Goal: Task Accomplishment & Management: Use online tool/utility

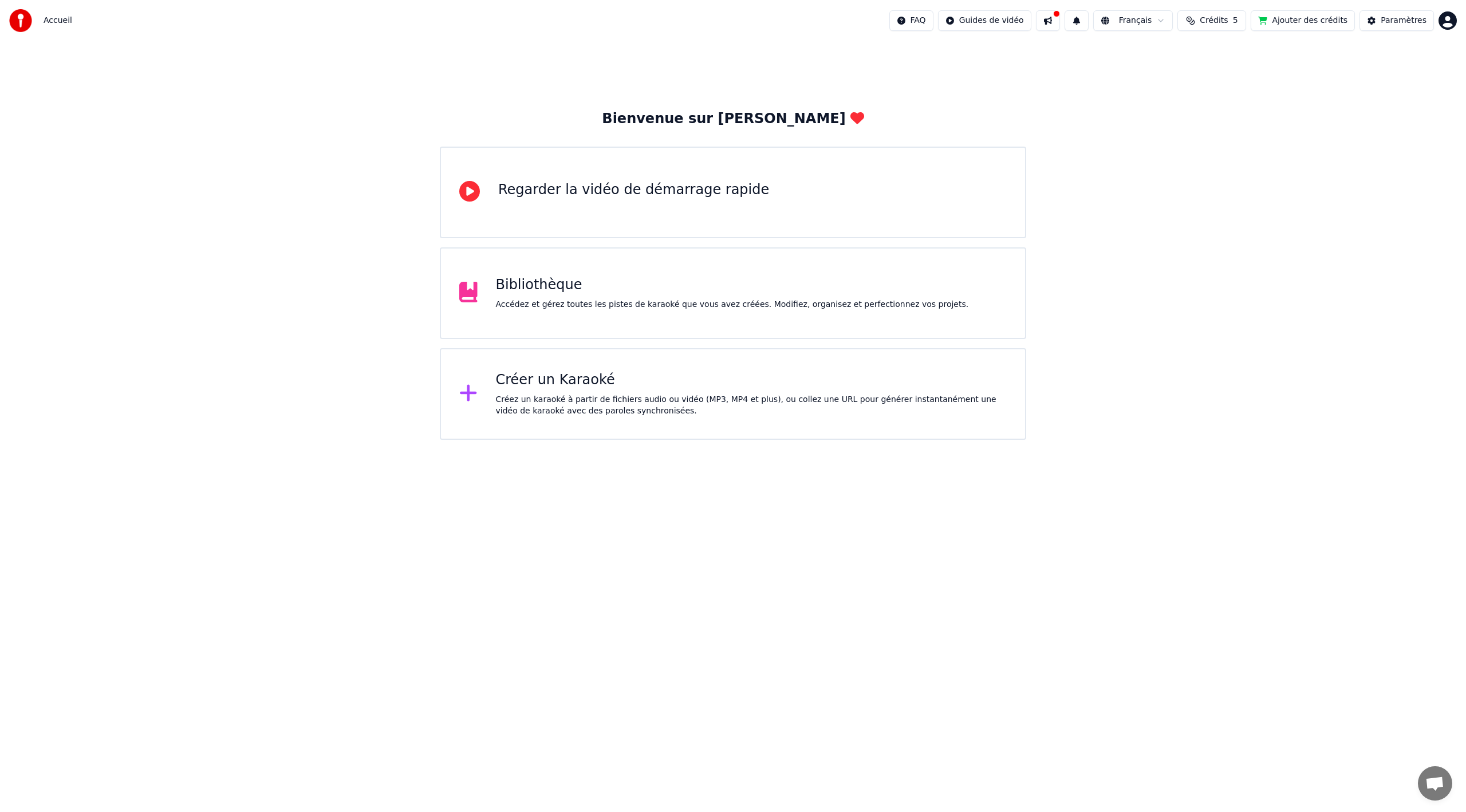
click at [519, 388] on div "Créer un Karaoké" at bounding box center [751, 380] width 511 height 18
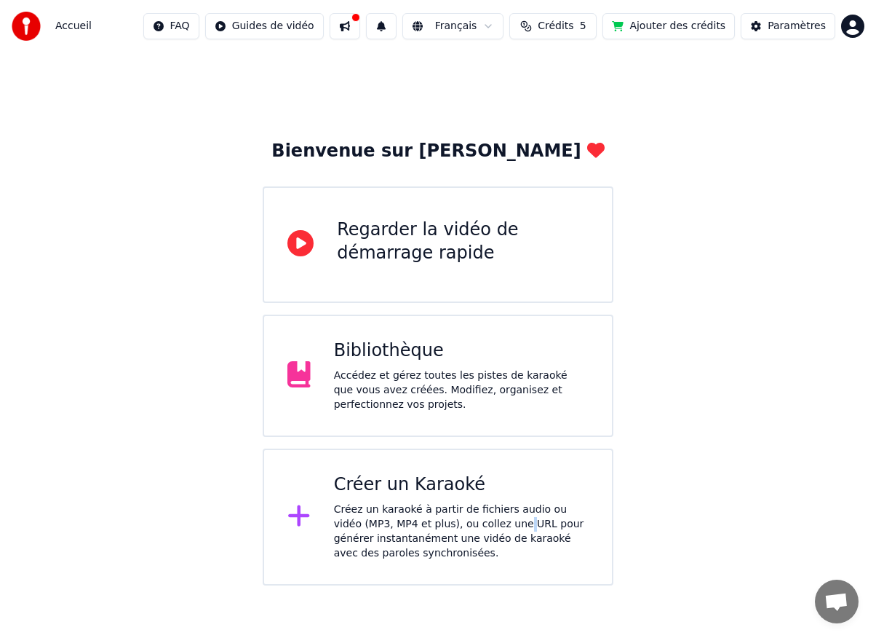
click at [485, 525] on div "Créez un karaoké à partir de fichiers audio ou vidéo (MP3, MP4 et plus), ou col…" at bounding box center [461, 531] width 255 height 58
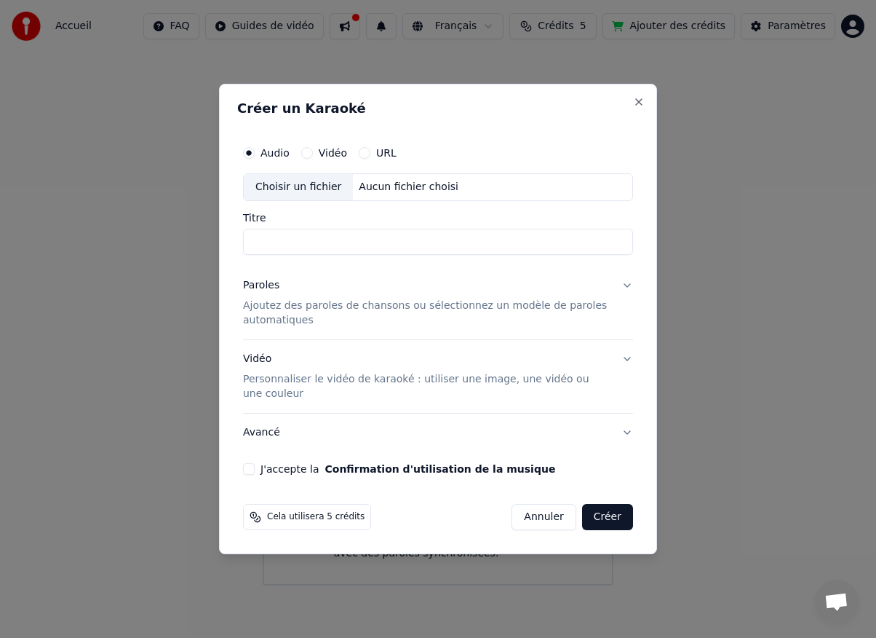
click at [327, 236] on input "Titre" at bounding box center [438, 242] width 390 height 26
paste input "**********"
type input "**********"
drag, startPoint x: 362, startPoint y: 253, endPoint x: 358, endPoint y: 244, distance: 9.8
click at [361, 250] on input "**********" at bounding box center [438, 242] width 390 height 26
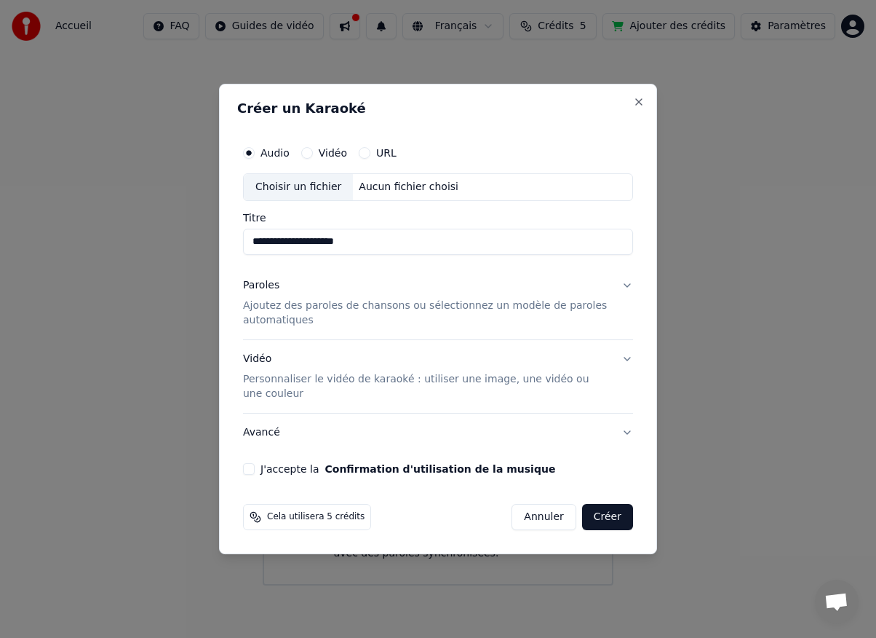
click at [327, 305] on p "Ajoutez des paroles de chansons ou sélectionnez un modèle de paroles automatiqu…" at bounding box center [426, 312] width 367 height 29
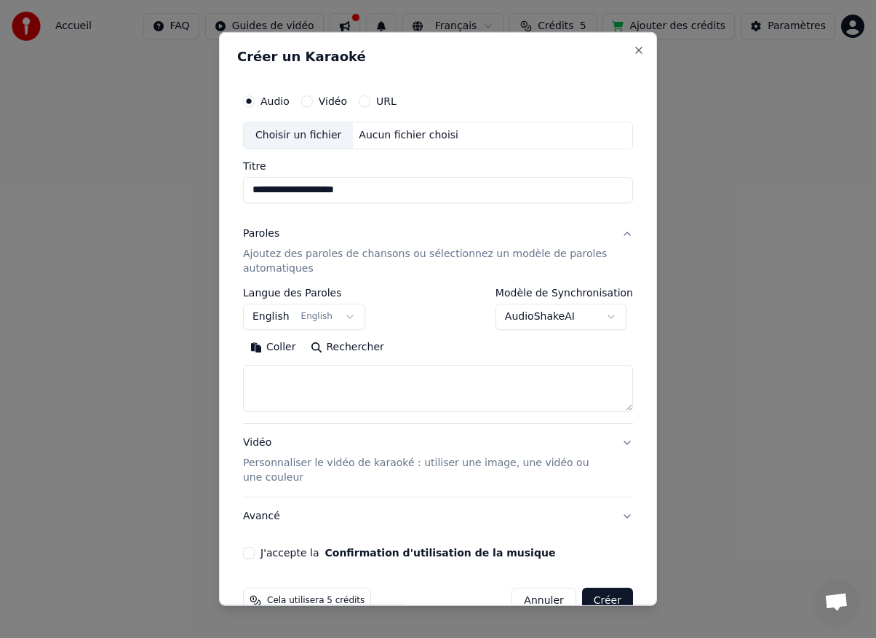
click at [301, 318] on body "**********" at bounding box center [438, 292] width 876 height 585
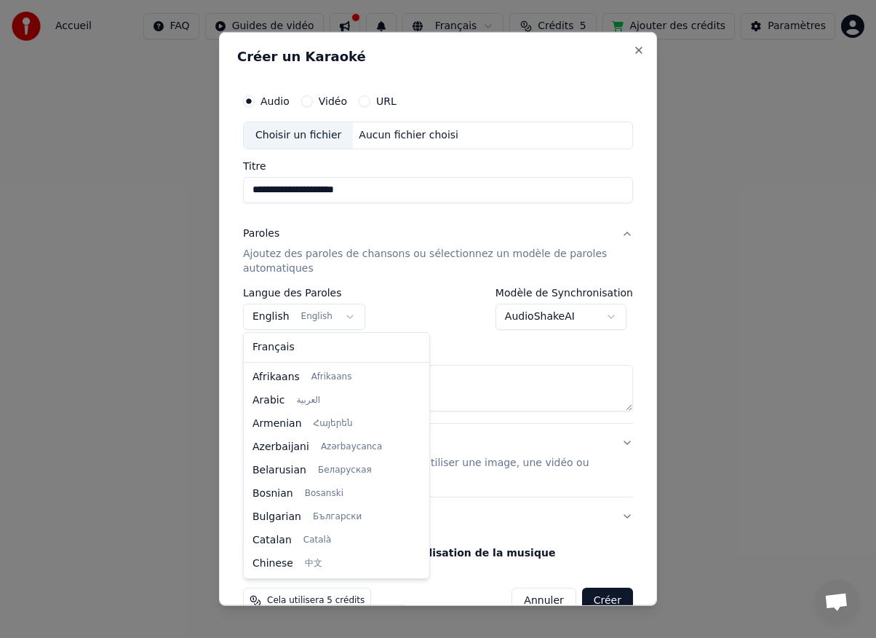
scroll to position [116, 0]
select select "**"
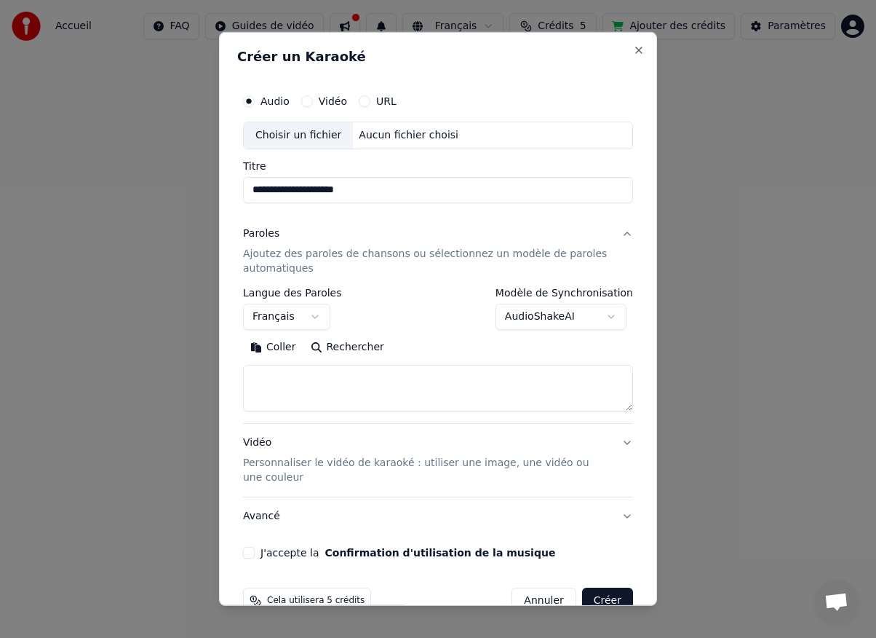
click at [303, 390] on textarea at bounding box center [438, 388] width 390 height 47
paste textarea "**********"
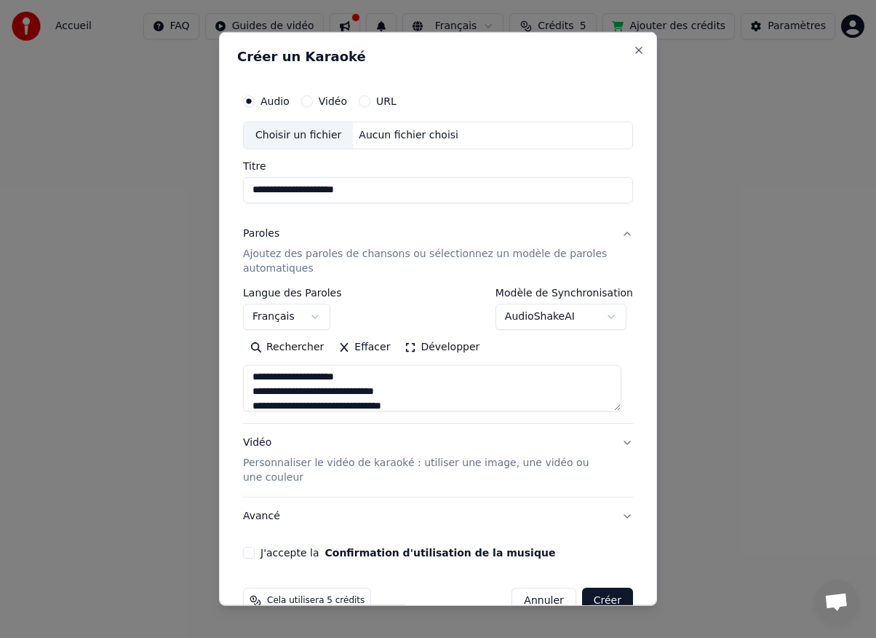
drag, startPoint x: 254, startPoint y: 373, endPoint x: 350, endPoint y: 378, distance: 96.2
click at [348, 377] on textarea "**********" at bounding box center [432, 388] width 378 height 47
click at [405, 393] on textarea "**********" at bounding box center [432, 388] width 378 height 47
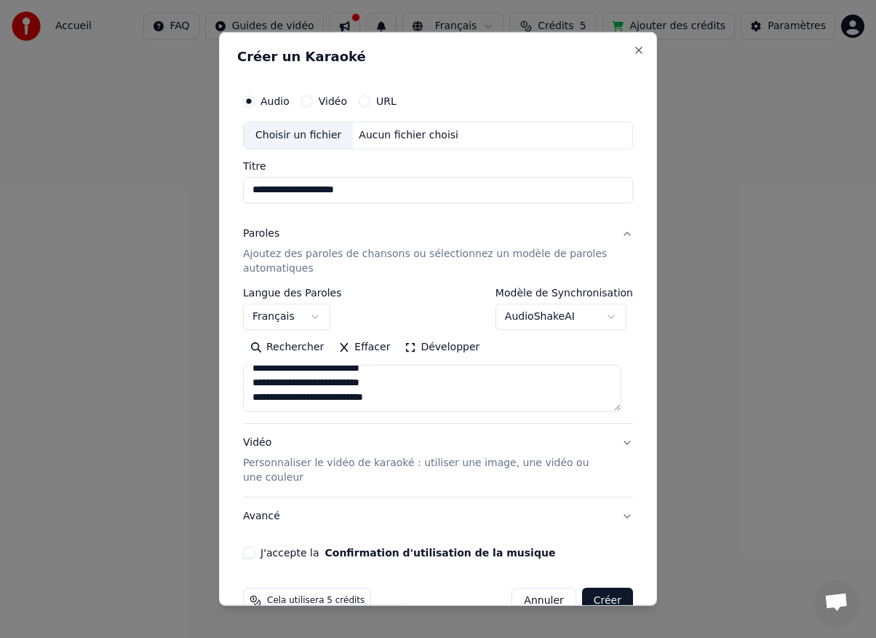
paste textarea "**********"
type textarea "**********"
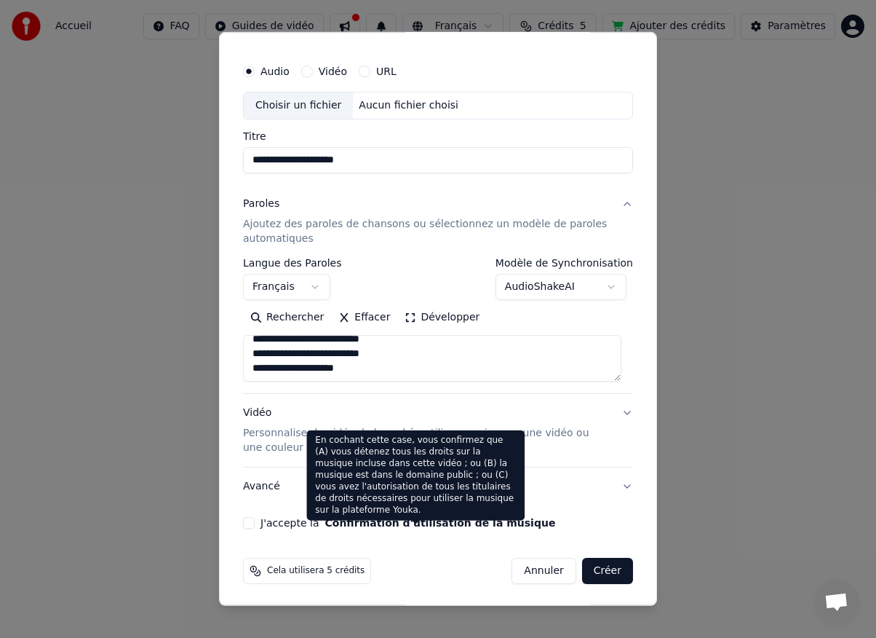
click at [352, 517] on button "Confirmation d'utilisation de la musique" at bounding box center [440, 522] width 231 height 10
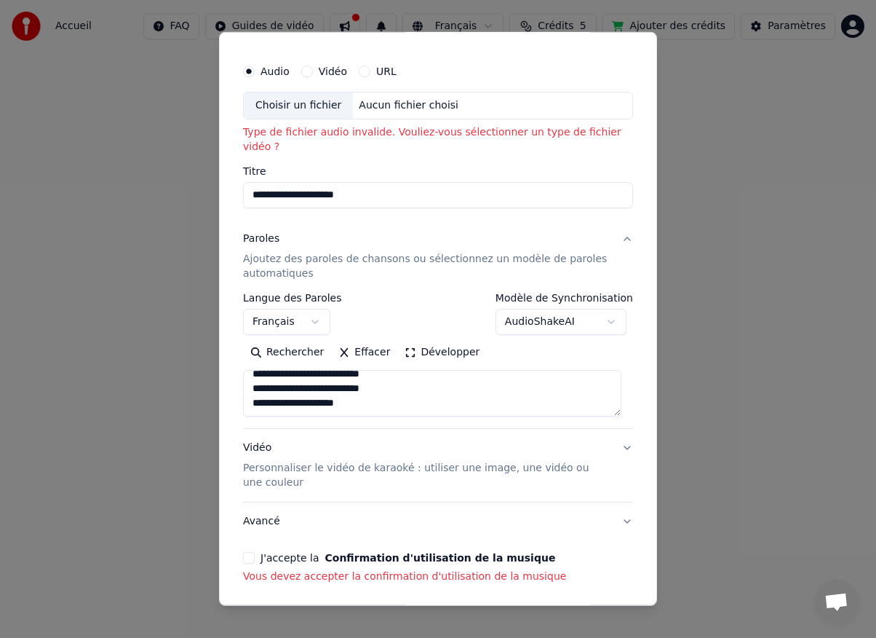
click at [248, 552] on button "J'accepte la Confirmation d'utilisation de la musique" at bounding box center [249, 558] width 12 height 12
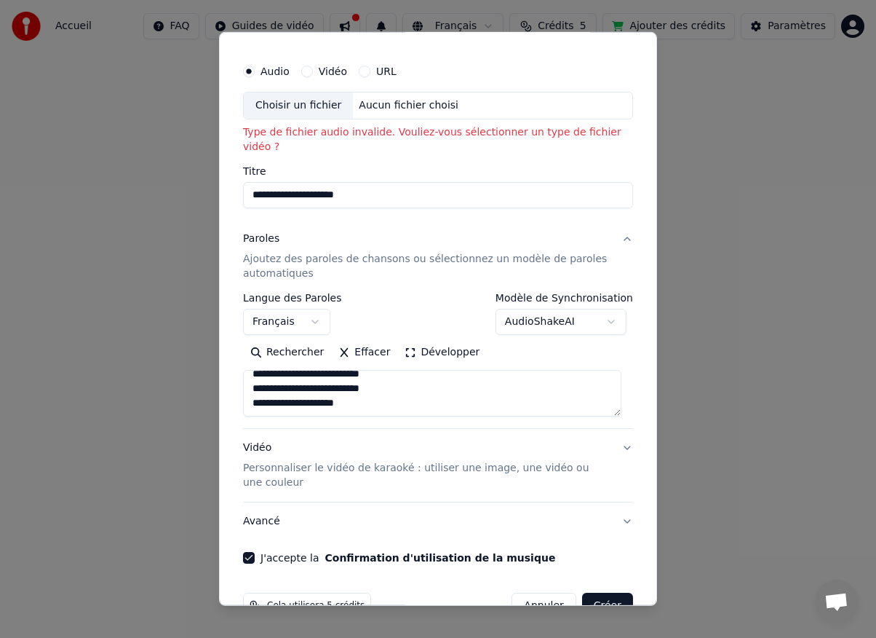
click at [600, 592] on button "Créer" at bounding box center [607, 605] width 51 height 26
click at [279, 130] on p "Type de fichier audio invalide. Vouliez-vous sélectionner un type de fichier vi…" at bounding box center [438, 139] width 390 height 29
click at [282, 103] on div "Choisir un fichier" at bounding box center [298, 105] width 109 height 26
type input "**********"
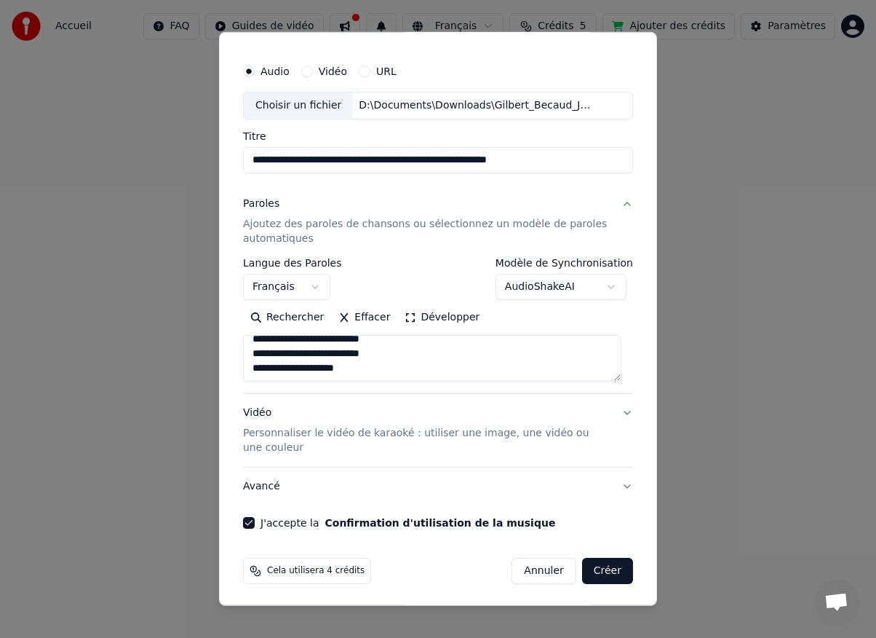
click at [601, 566] on button "Créer" at bounding box center [607, 570] width 51 height 26
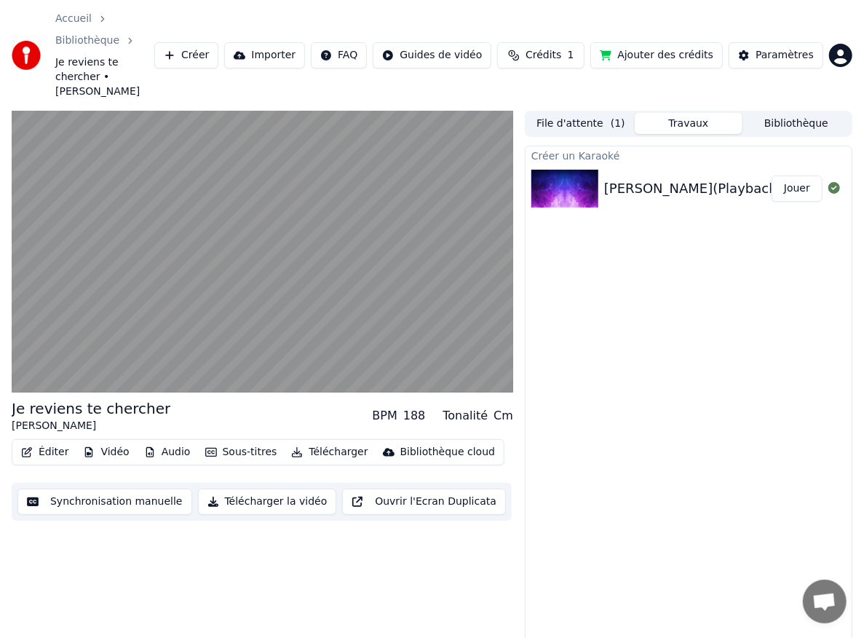
click at [590, 379] on div "Créer un Karaoké Gilbert_Becaud_Je_reviens_te_chercher(Playback_Personnalise) (…" at bounding box center [689, 417] width 328 height 542
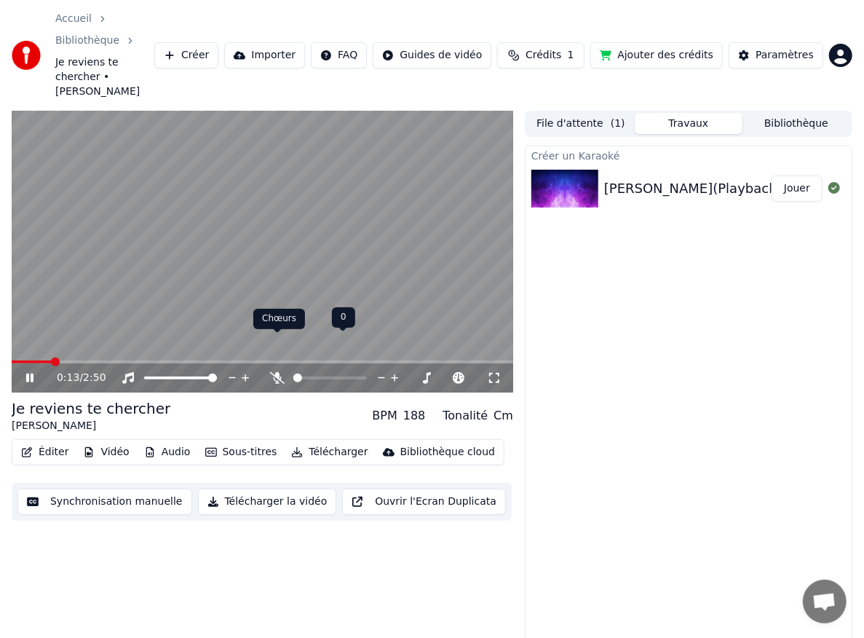
click at [275, 372] on icon at bounding box center [277, 378] width 15 height 12
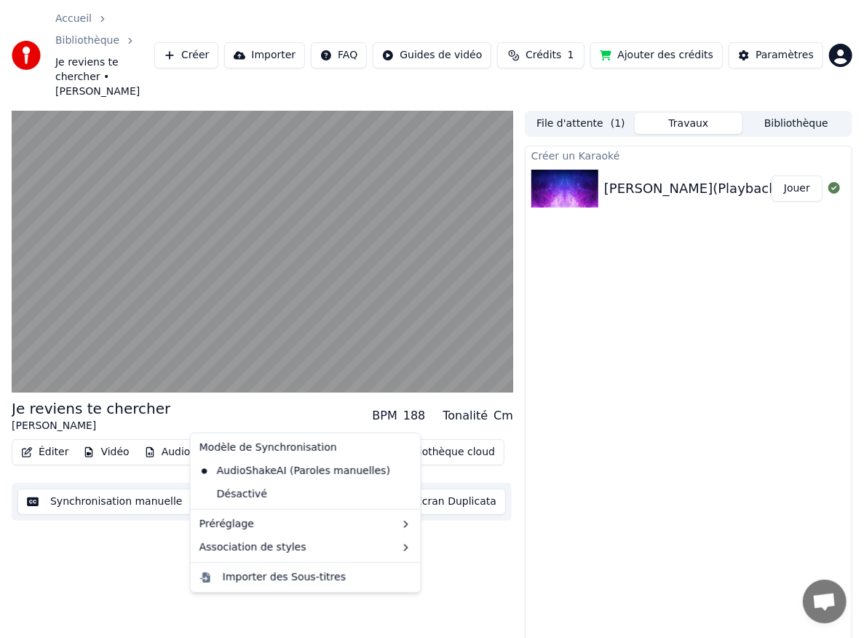
click at [223, 442] on button "Sous-titres" at bounding box center [241, 452] width 84 height 20
click at [84, 543] on div "Je reviens te chercher [PERSON_NAME] BPM 188 Tonalité Cm Éditer Vidéo Audio Sou…" at bounding box center [262, 399] width 501 height 577
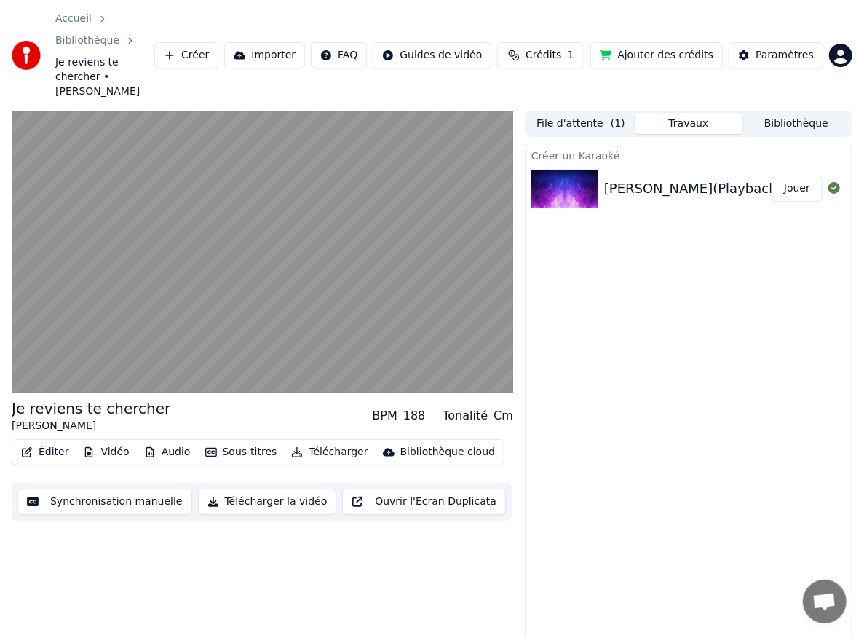
click at [108, 488] on button "Synchronisation manuelle" at bounding box center [104, 501] width 175 height 26
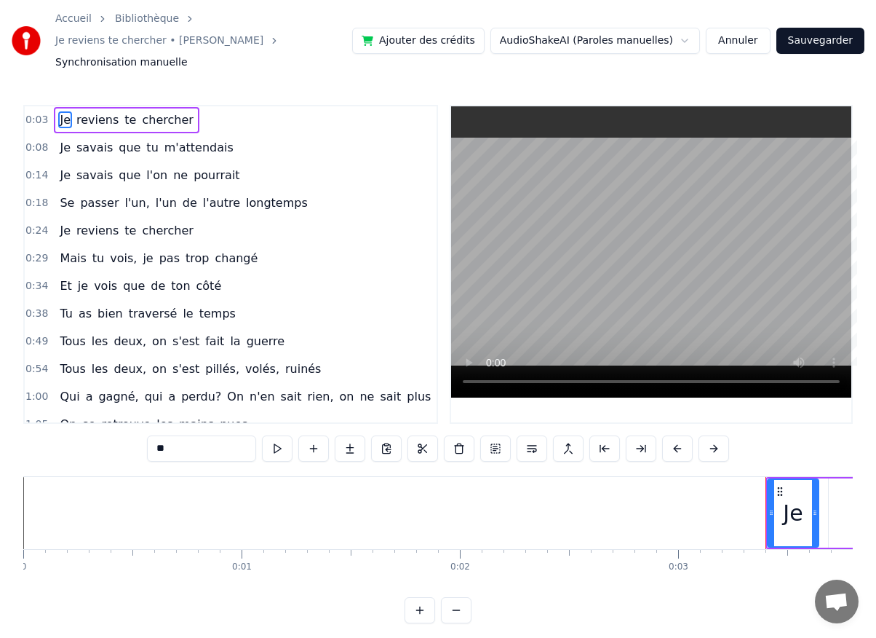
click at [114, 305] on span "bien" at bounding box center [110, 313] width 28 height 17
type input "****"
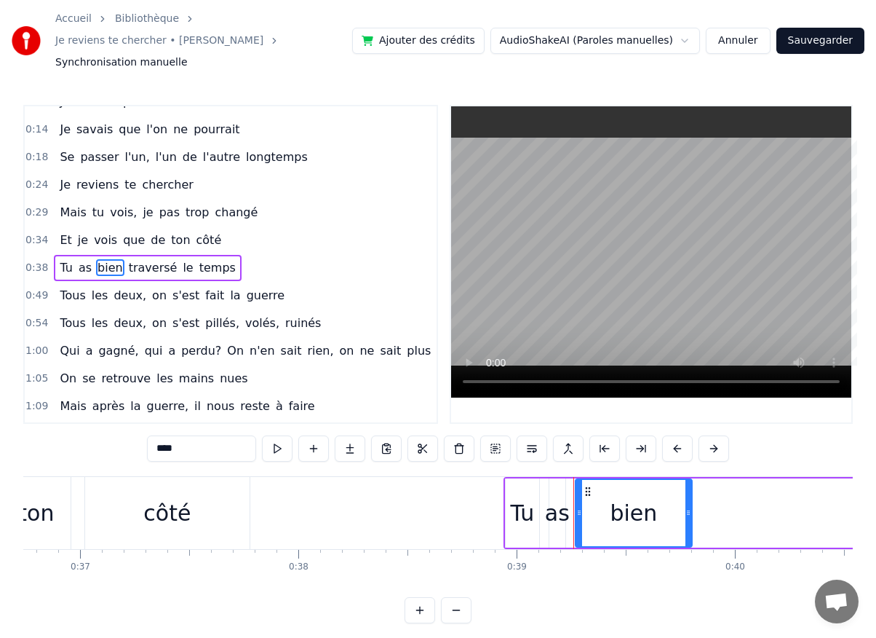
scroll to position [0, 8499]
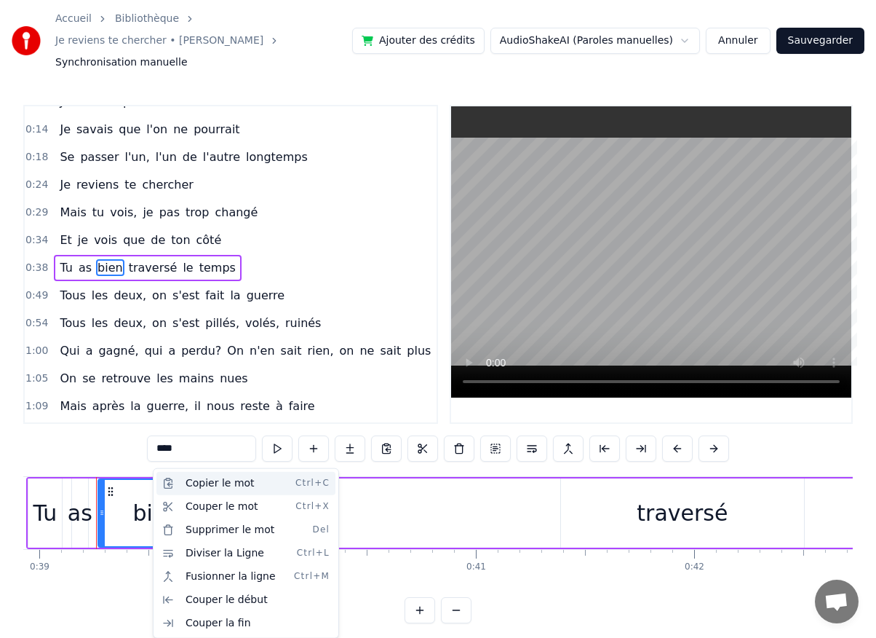
click at [200, 481] on div "Copier le mot Ctrl+C" at bounding box center [245, 483] width 179 height 23
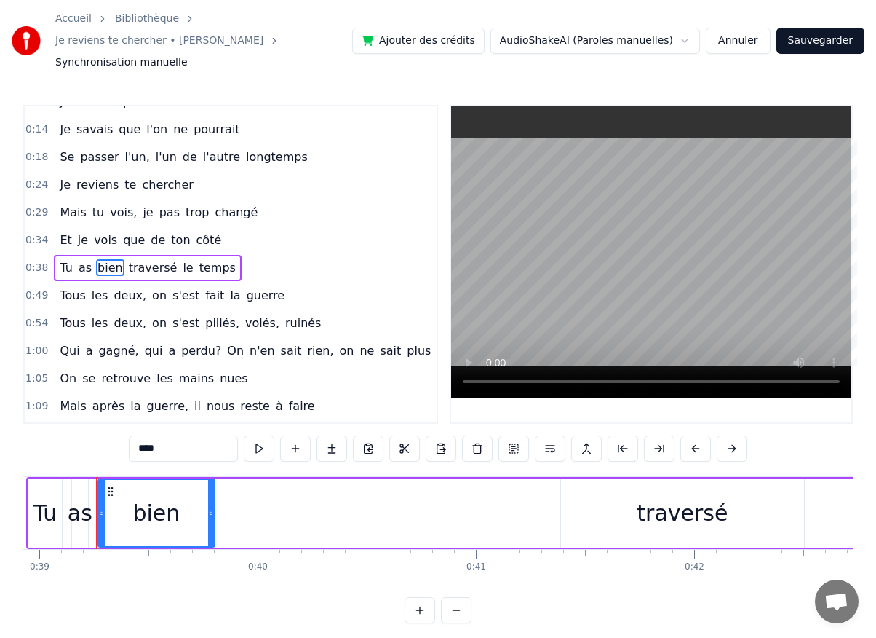
click at [298, 488] on div "Tu as bien traversé le temps" at bounding box center [695, 513] width 1339 height 72
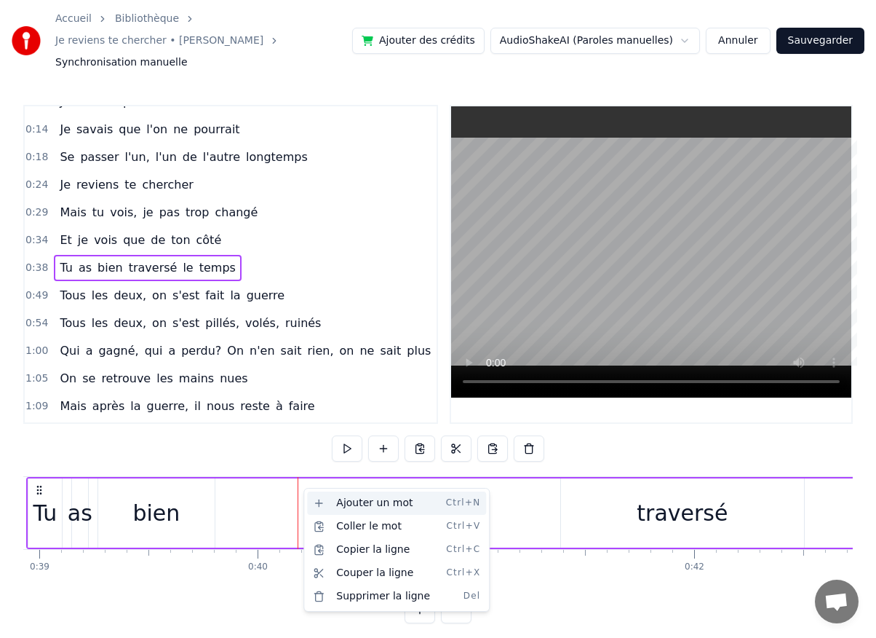
click at [341, 506] on div "Ajouter un mot Ctrl+N" at bounding box center [396, 502] width 179 height 23
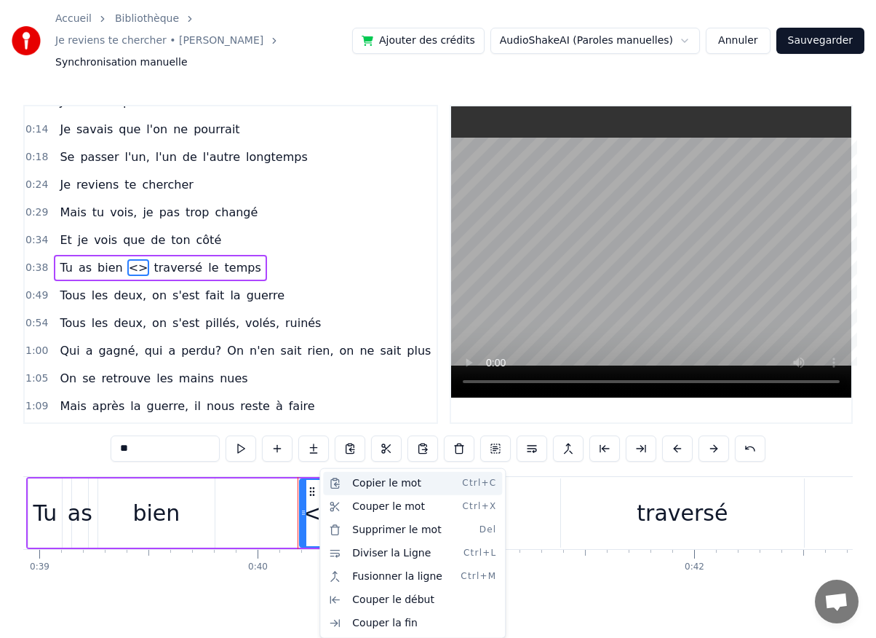
click at [358, 477] on div "Copier le mot Ctrl+C" at bounding box center [412, 483] width 179 height 23
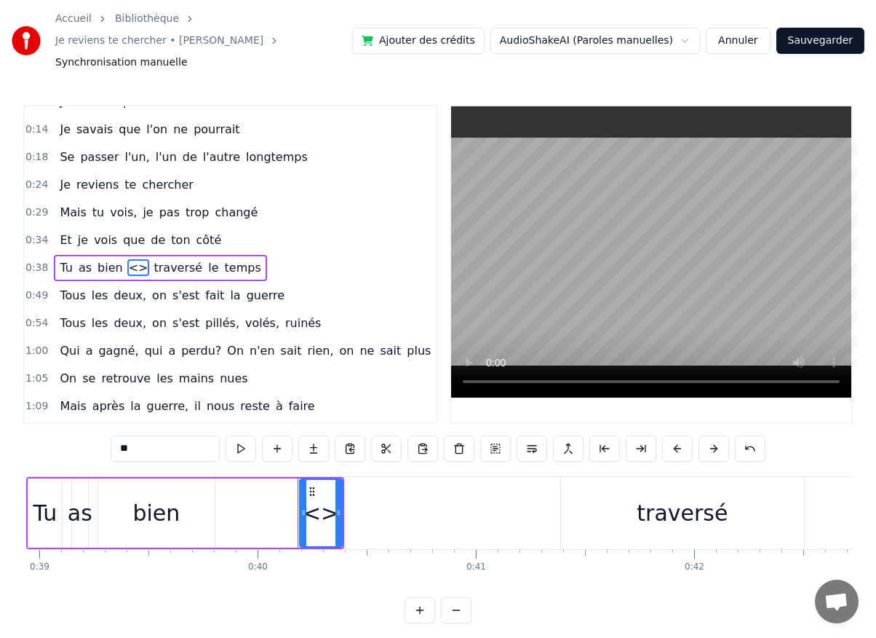
click at [323, 496] on div "<>" at bounding box center [321, 512] width 36 height 33
click at [317, 496] on div "<>" at bounding box center [321, 512] width 36 height 33
drag, startPoint x: 338, startPoint y: 491, endPoint x: 429, endPoint y: 512, distance: 92.7
click at [443, 509] on div "<>" at bounding box center [376, 513] width 151 height 66
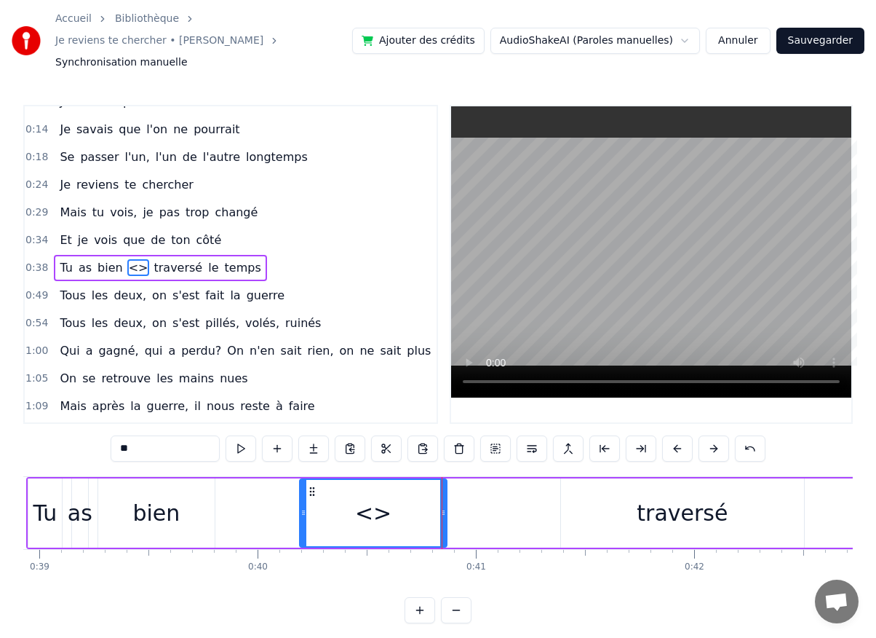
click at [374, 496] on div "<>" at bounding box center [373, 512] width 36 height 33
drag, startPoint x: 389, startPoint y: 490, endPoint x: 362, endPoint y: 496, distance: 27.0
click at [362, 496] on div "<>" at bounding box center [374, 513] width 146 height 66
click at [385, 496] on div "<>" at bounding box center [373, 512] width 36 height 33
type input "********"
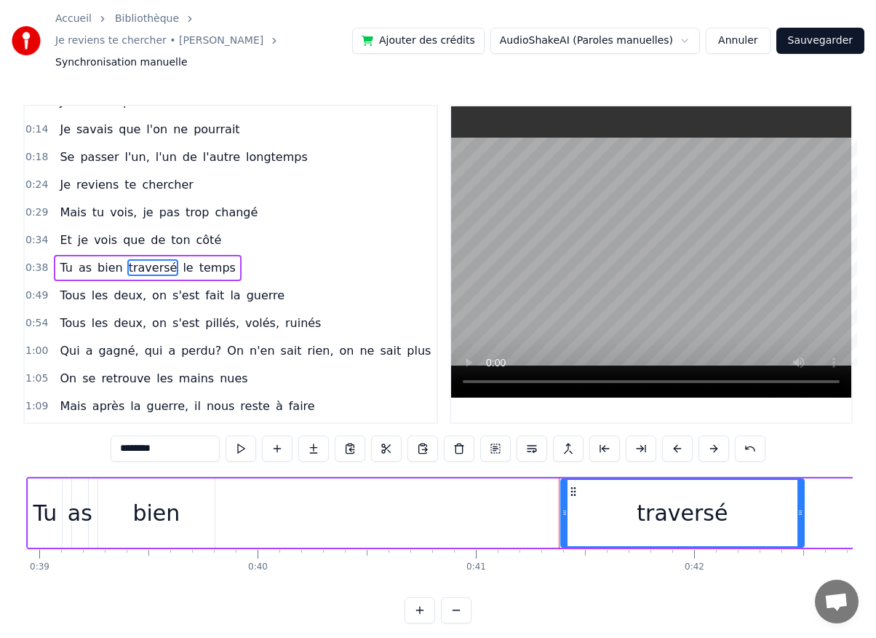
drag, startPoint x: 351, startPoint y: 496, endPoint x: 360, endPoint y: 492, distance: 9.8
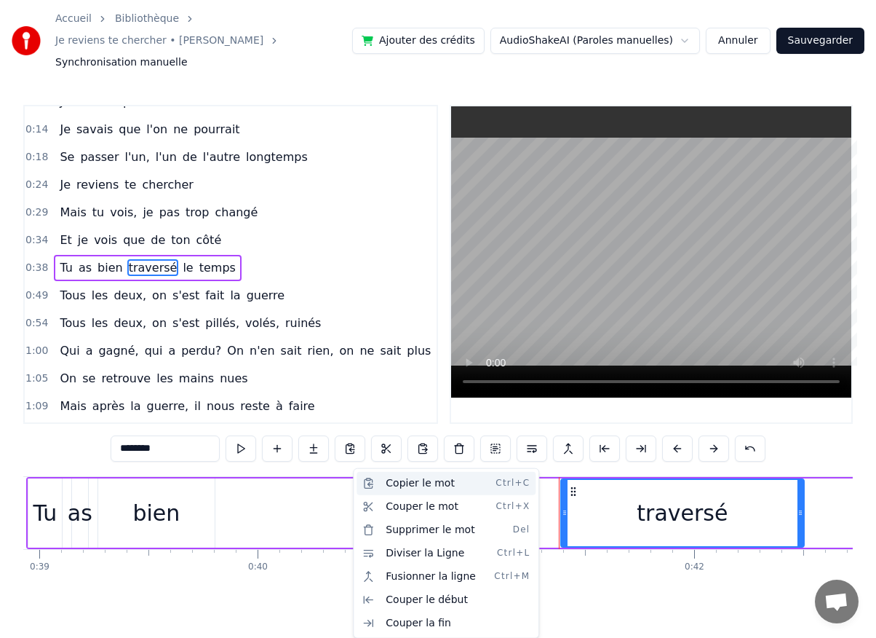
click at [399, 481] on div "Copier le mot Ctrl+C" at bounding box center [446, 483] width 179 height 23
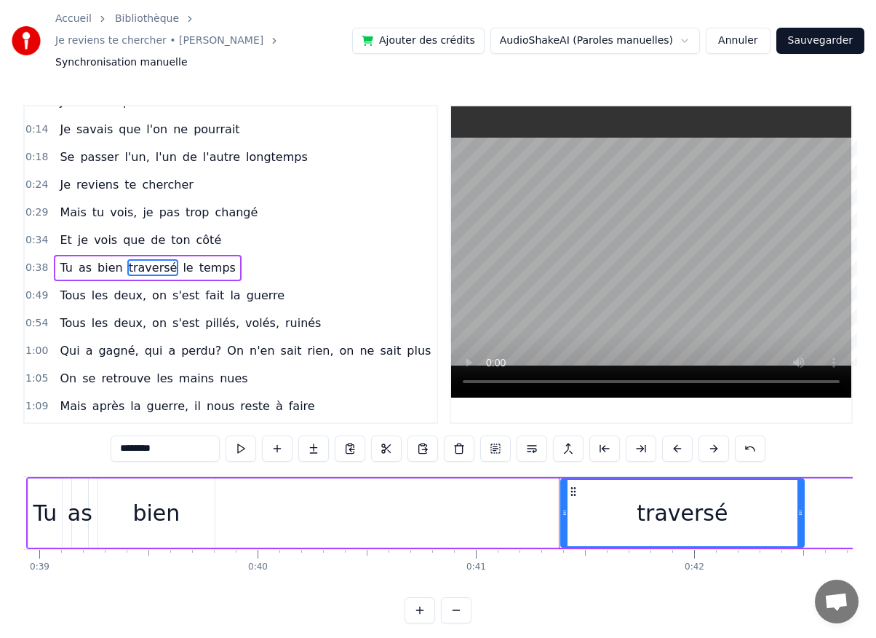
drag, startPoint x: 410, startPoint y: 487, endPoint x: 309, endPoint y: 501, distance: 102.9
click at [409, 488] on div "Tu as bien traversé le temps" at bounding box center [695, 513] width 1339 height 72
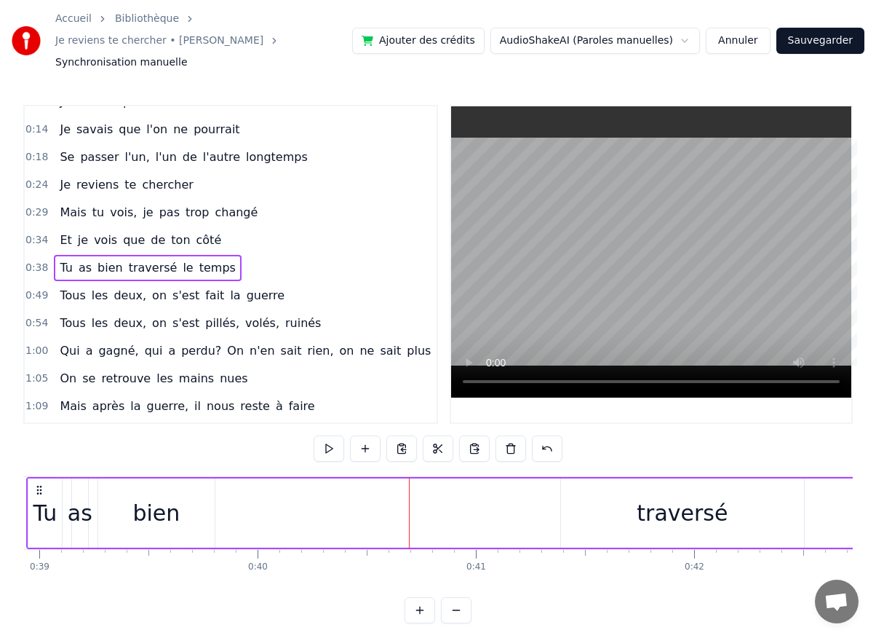
click at [166, 496] on div "bien" at bounding box center [155, 512] width 47 height 33
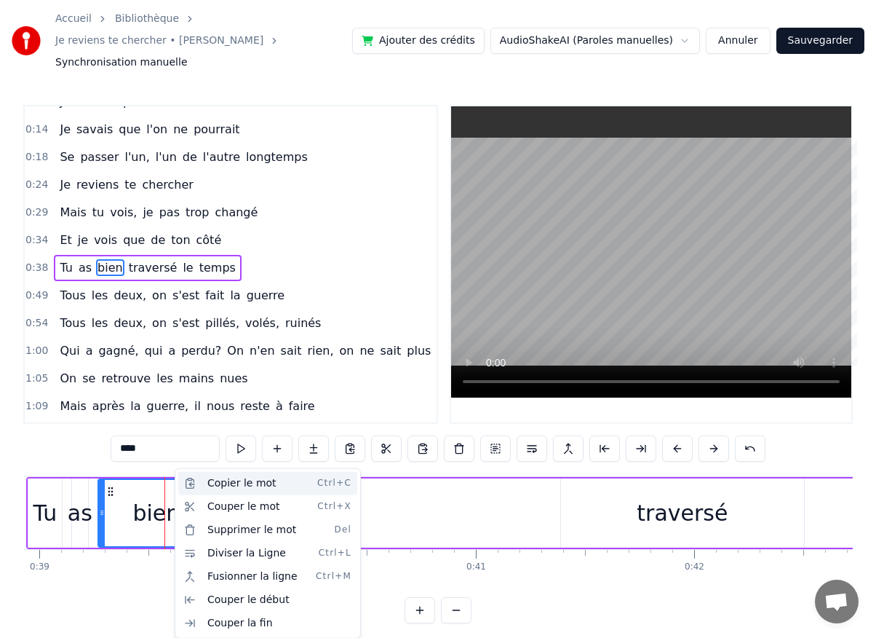
click at [239, 483] on div "Copier le mot Ctrl+C" at bounding box center [267, 483] width 179 height 23
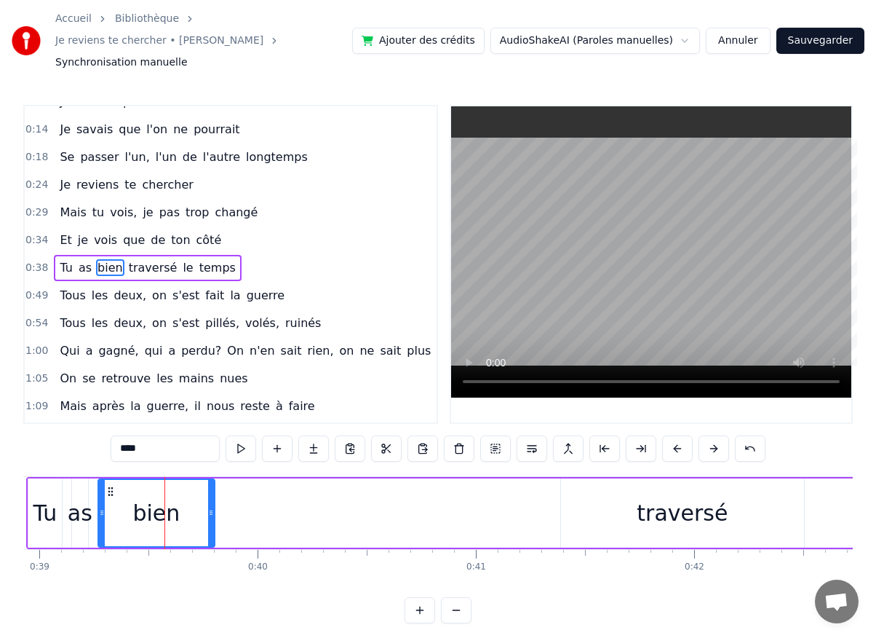
click at [336, 482] on div "Tu as bien traversé le temps" at bounding box center [695, 513] width 1339 height 72
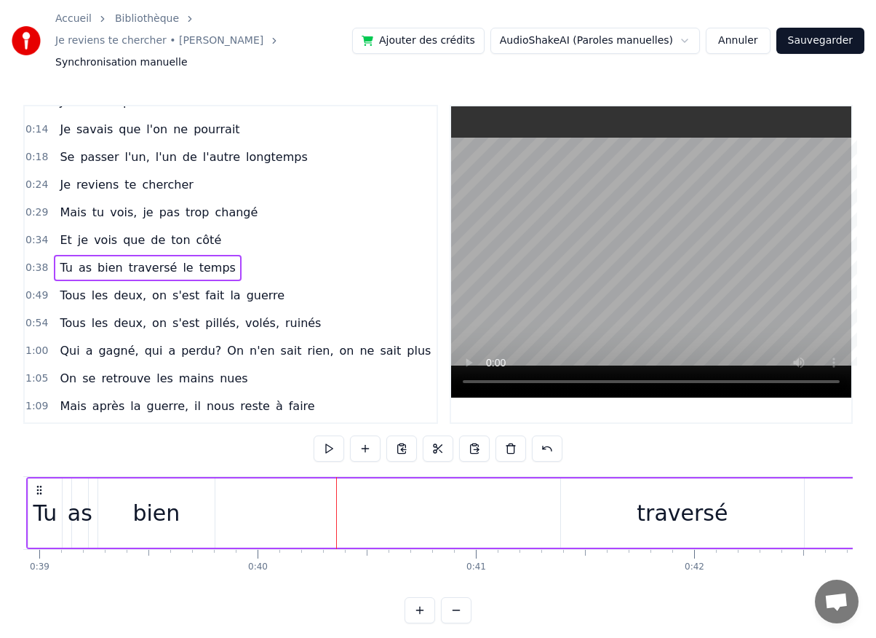
click at [341, 485] on div "Tu as bien traversé le temps" at bounding box center [695, 513] width 1339 height 72
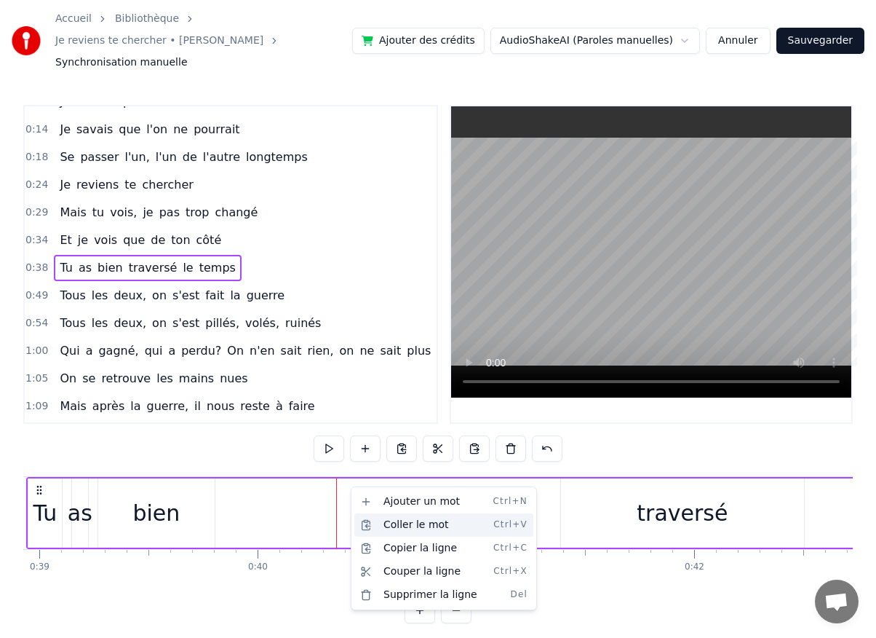
click at [392, 520] on div "Coller le mot Ctrl+V" at bounding box center [443, 524] width 179 height 23
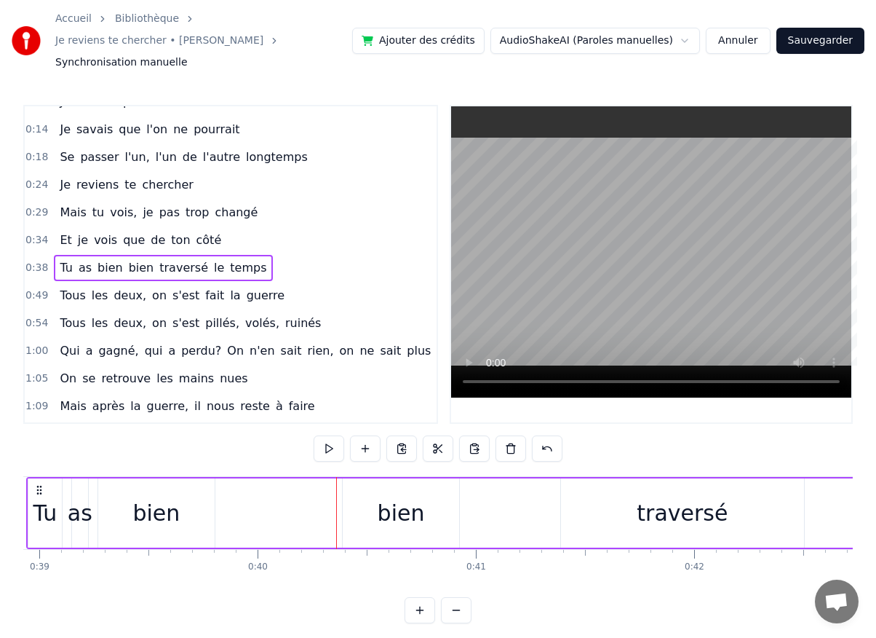
click at [33, 512] on div "Tu" at bounding box center [44, 512] width 33 height 69
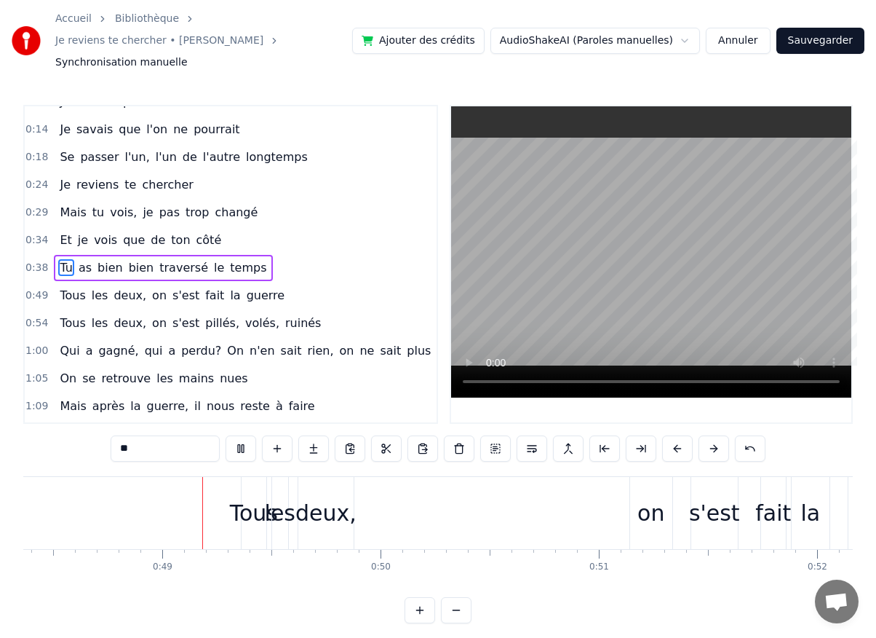
scroll to position [0, 10567]
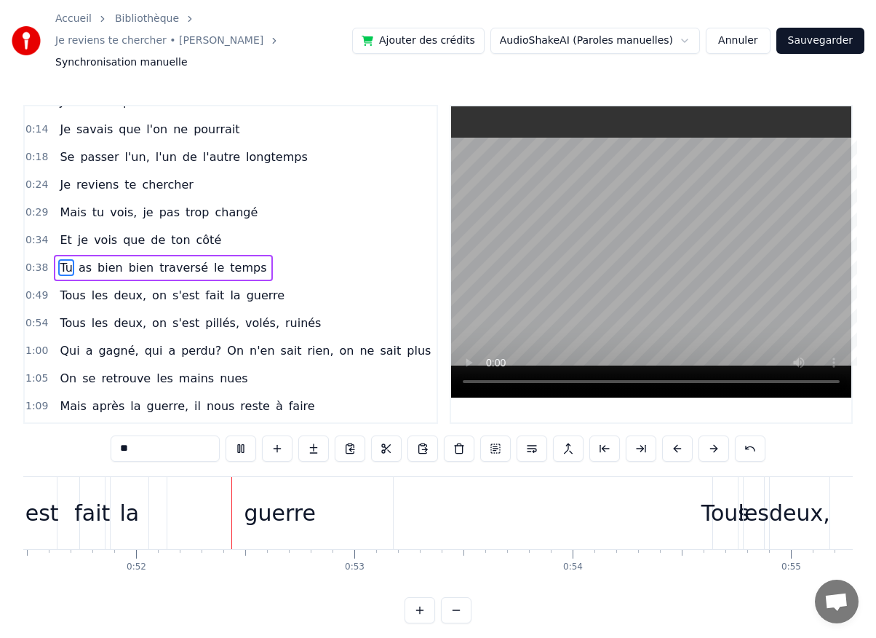
click at [99, 199] on div "Mais tu vois, je pas trop changé" at bounding box center [159, 212] width 210 height 26
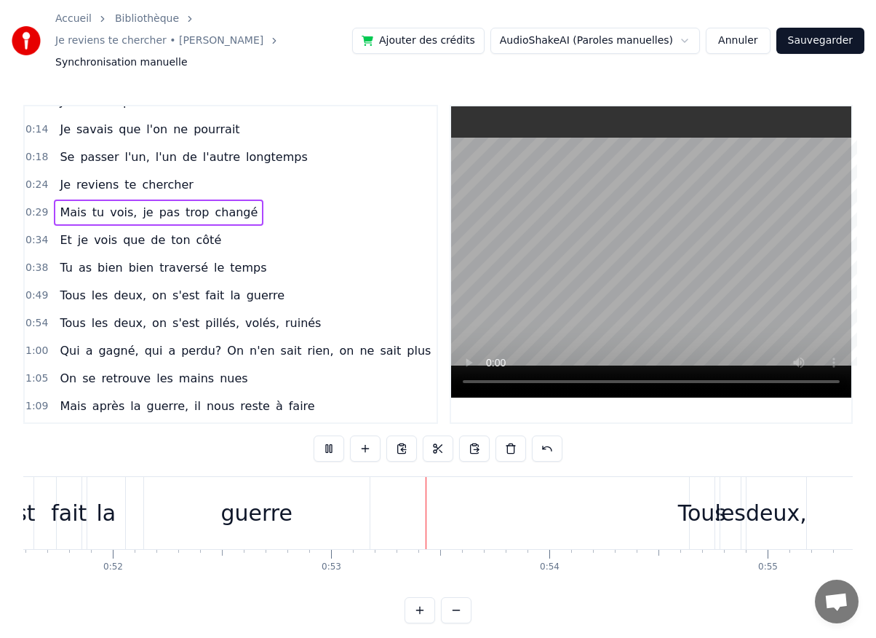
click at [68, 204] on span "Mais" at bounding box center [72, 212] width 29 height 17
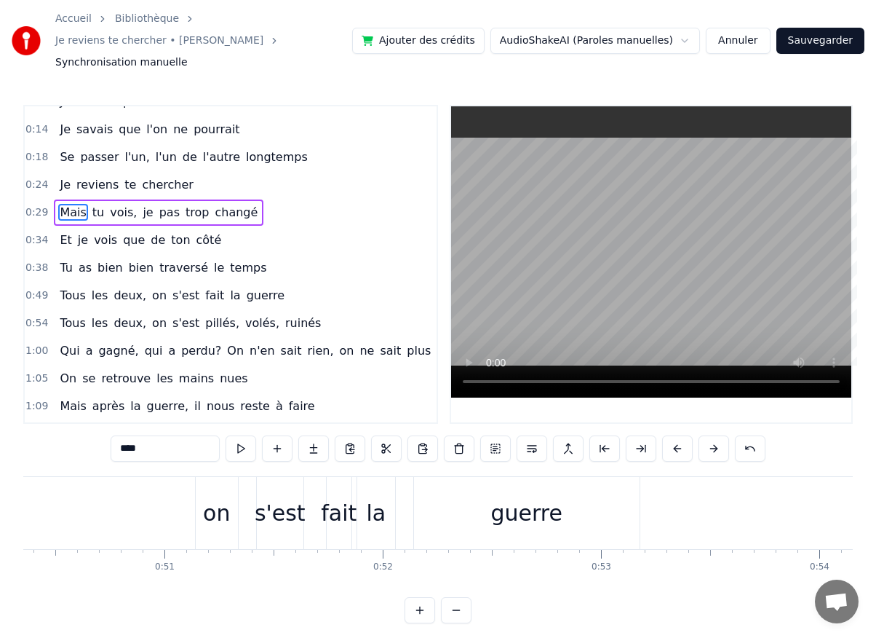
click at [68, 204] on span "Mais" at bounding box center [72, 212] width 29 height 17
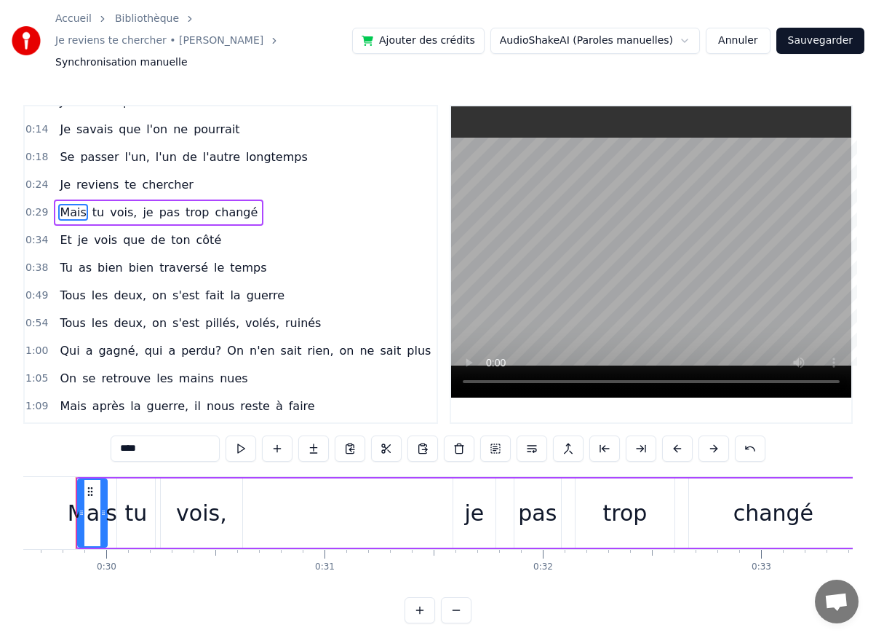
scroll to position [0, 6447]
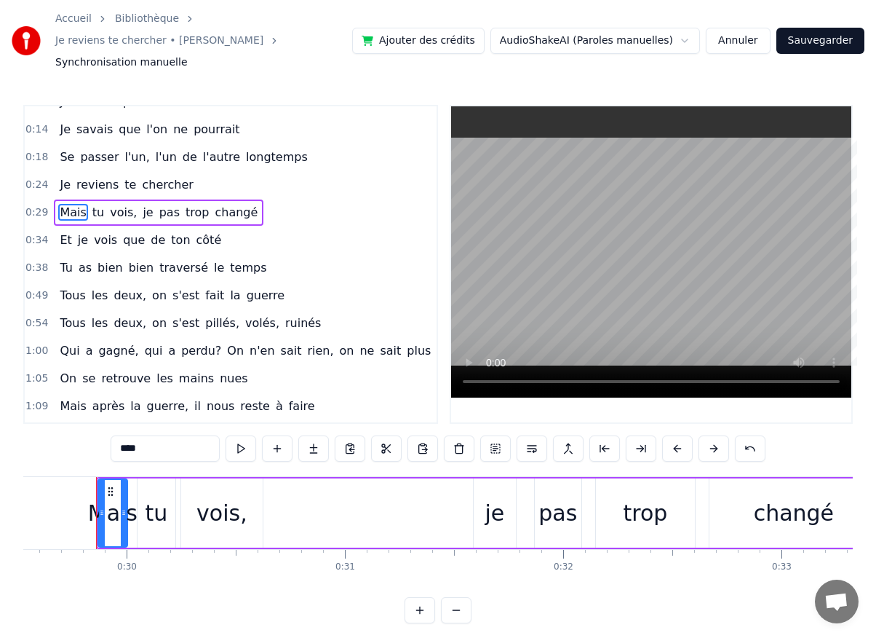
click at [82, 176] on span "reviens" at bounding box center [97, 184] width 45 height 17
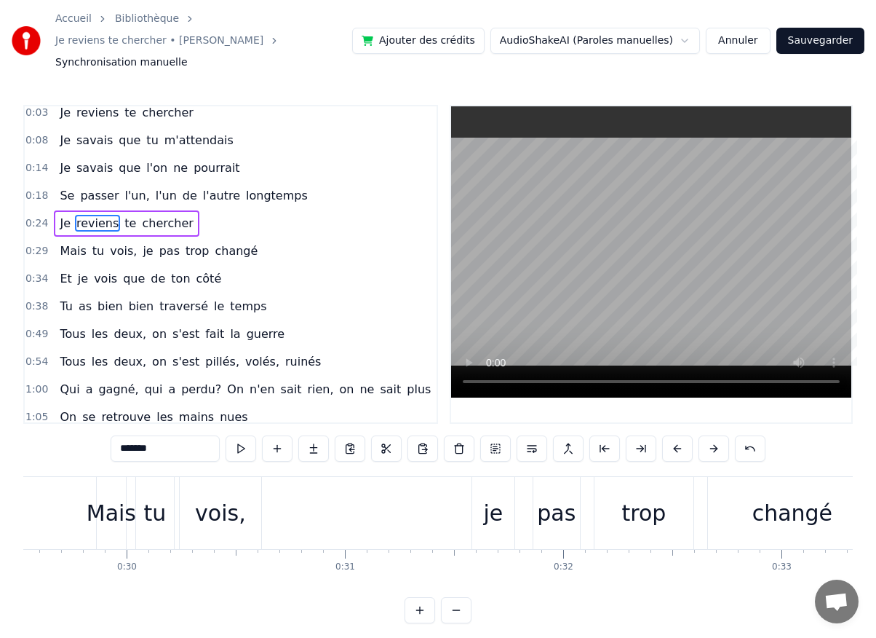
scroll to position [0, 0]
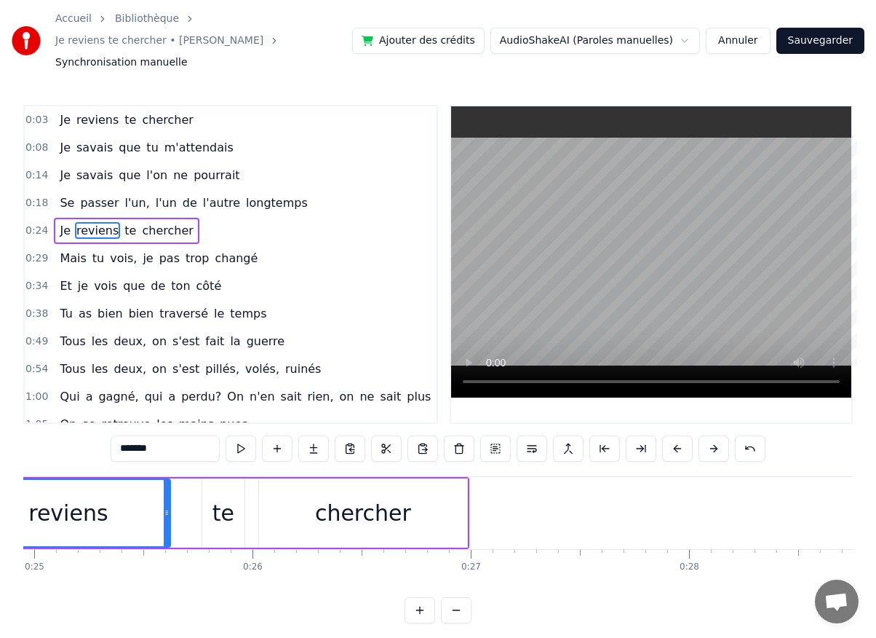
click at [64, 222] on span "Je" at bounding box center [65, 230] width 14 height 17
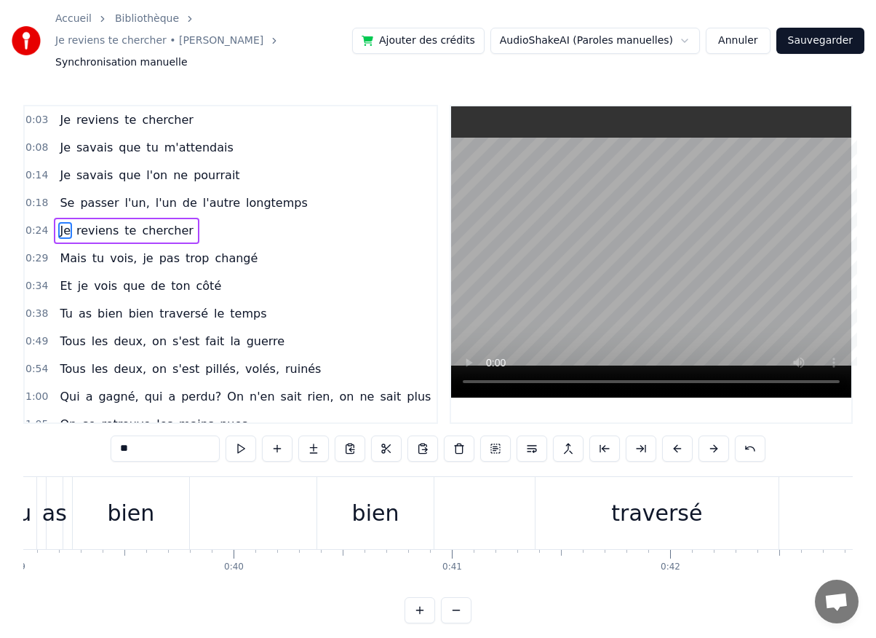
scroll to position [0, 8636]
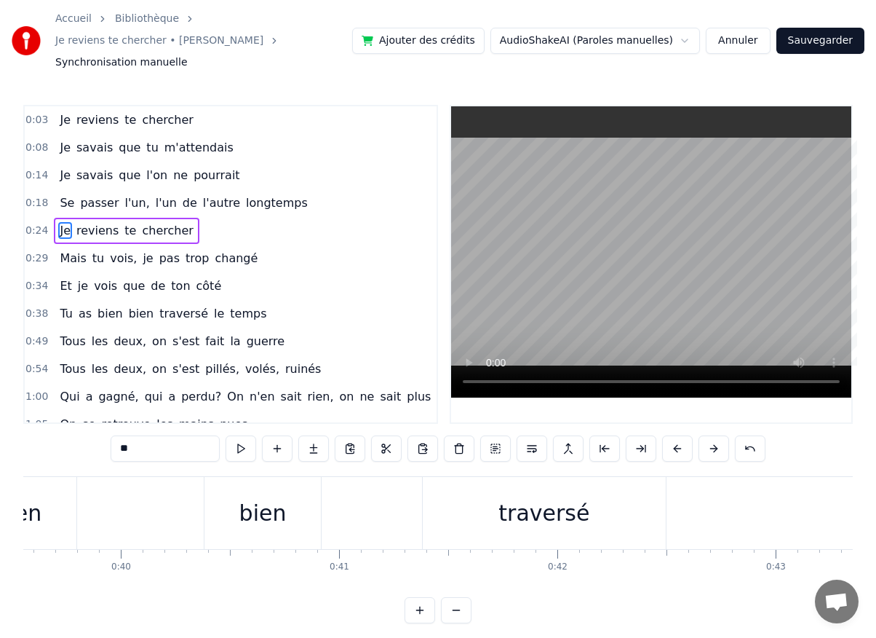
click at [210, 488] on div "bien" at bounding box center [263, 513] width 116 height 72
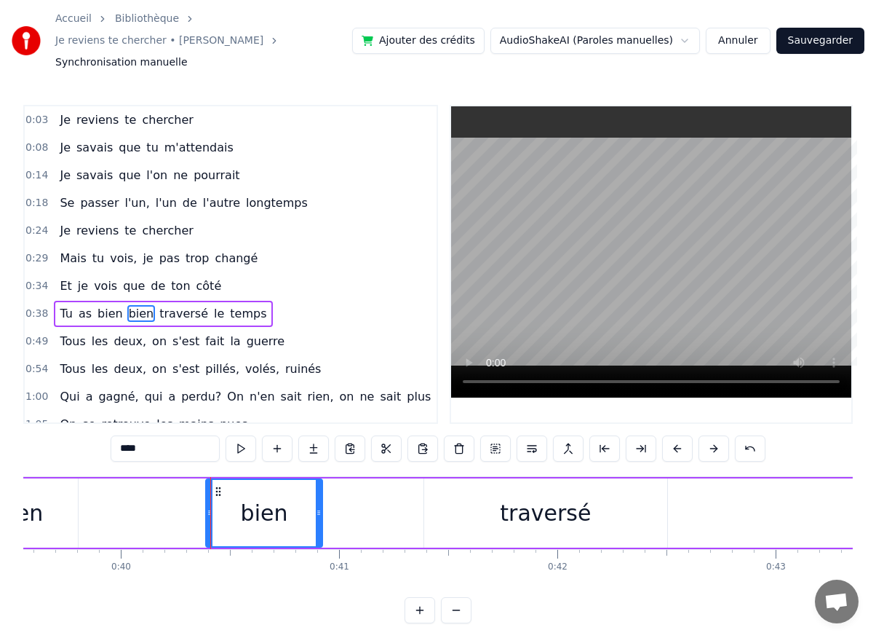
scroll to position [46, 0]
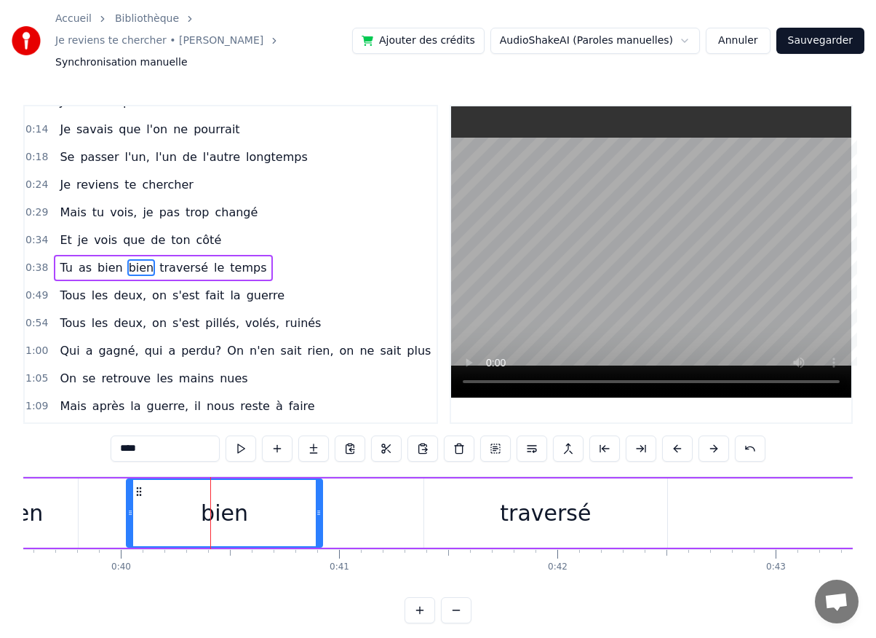
drag, startPoint x: 207, startPoint y: 489, endPoint x: 213, endPoint y: 502, distance: 14.1
click at [138, 497] on div "bien" at bounding box center [224, 513] width 194 height 66
drag, startPoint x: 314, startPoint y: 492, endPoint x: 297, endPoint y: 487, distance: 18.2
click at [281, 491] on div "bien" at bounding box center [230, 513] width 184 height 66
drag, startPoint x: 317, startPoint y: 492, endPoint x: 273, endPoint y: 492, distance: 44.4
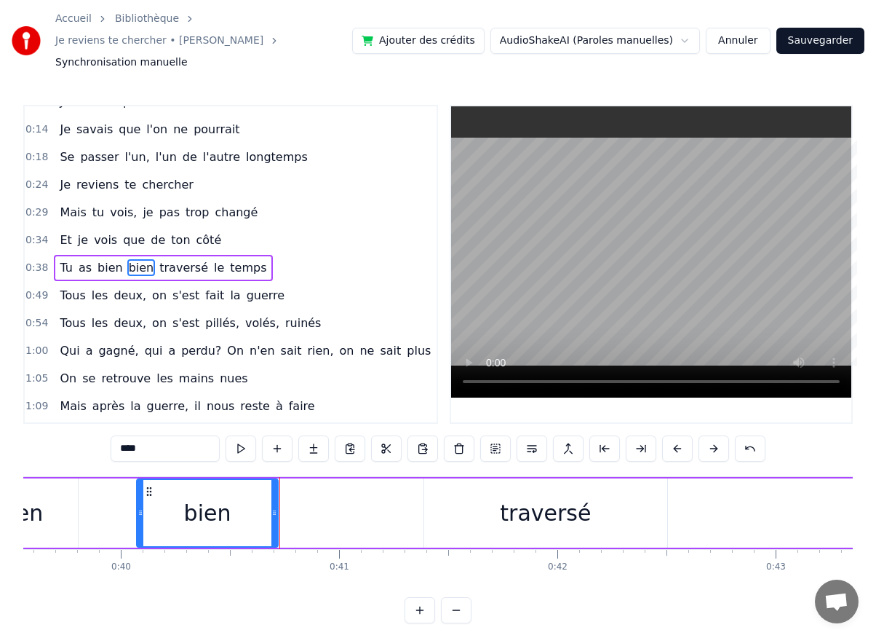
click at [273, 507] on icon at bounding box center [274, 513] width 6 height 12
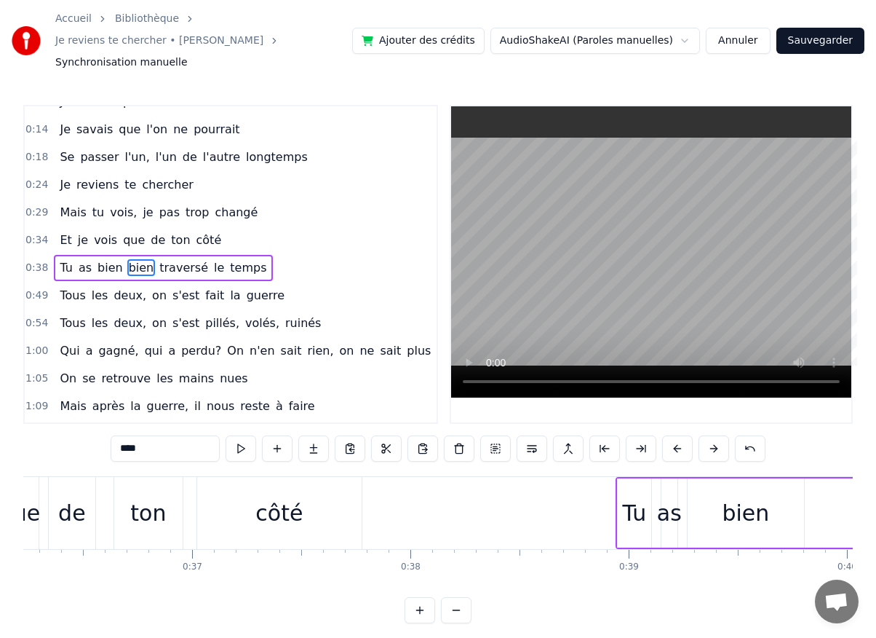
scroll to position [0, 6696]
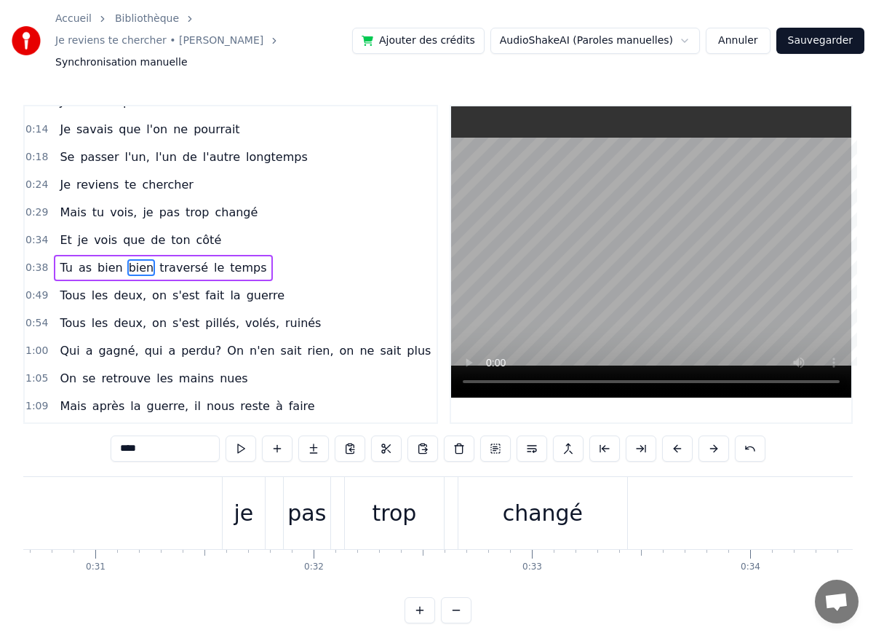
click at [240, 477] on div "je" at bounding box center [244, 513] width 42 height 72
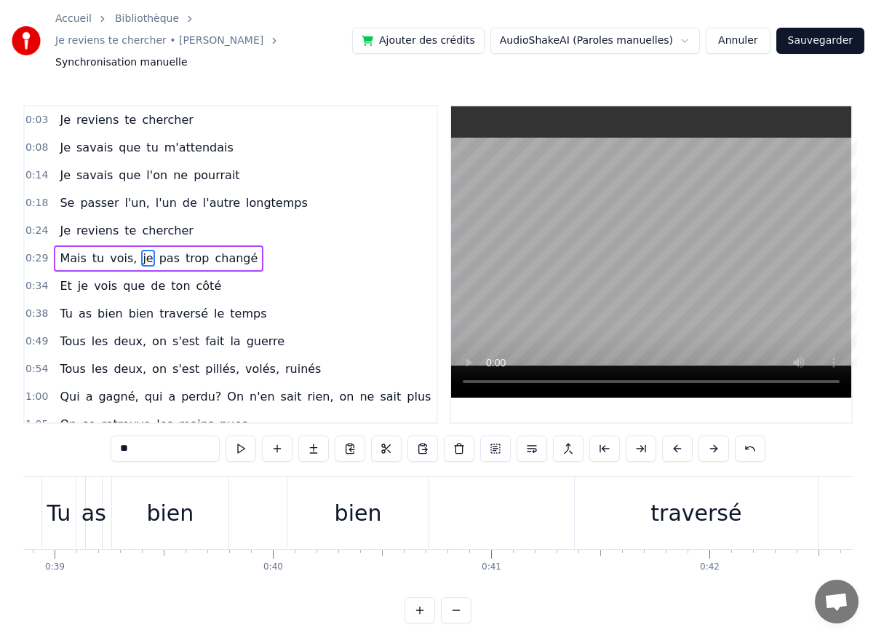
scroll to position [0, 8417]
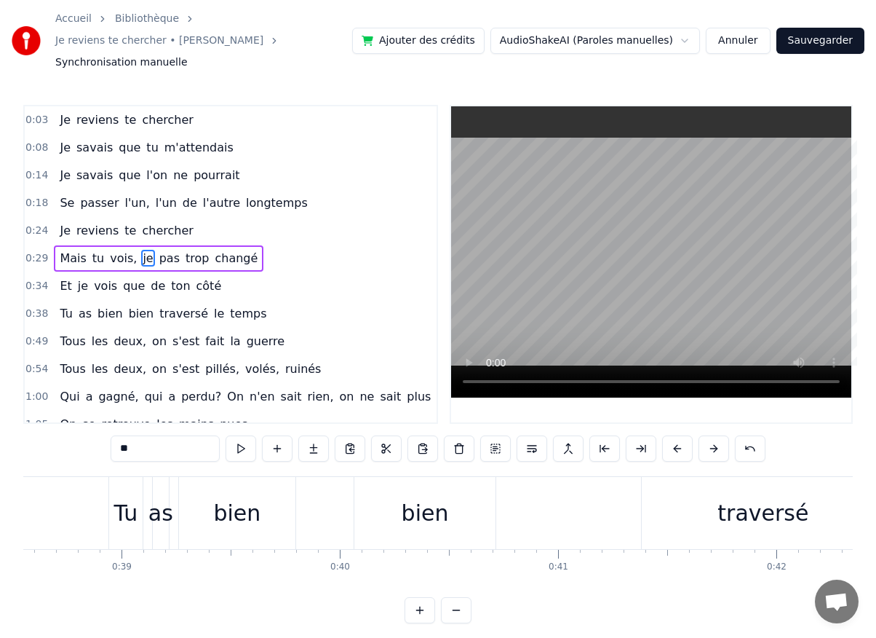
click at [63, 139] on span "Je" at bounding box center [65, 147] width 14 height 17
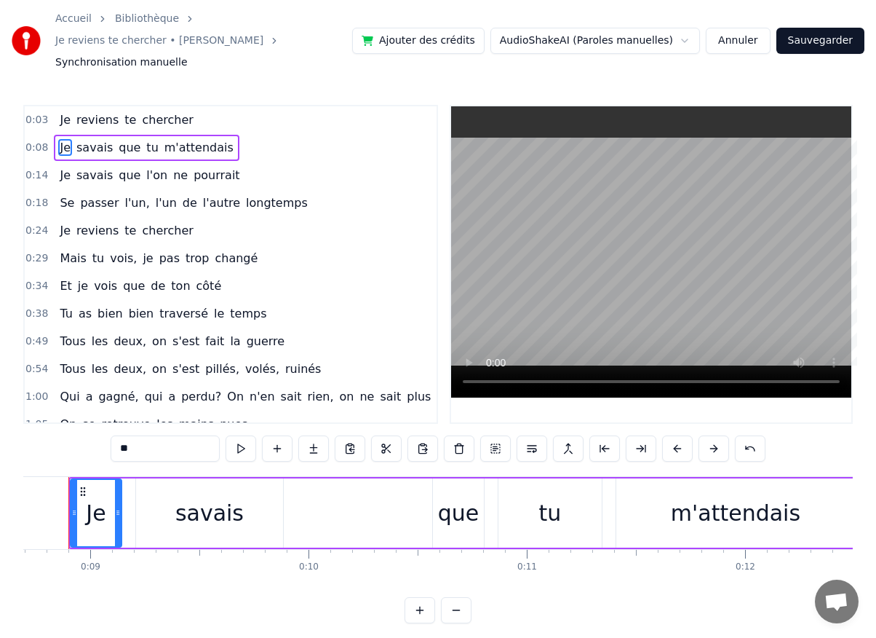
scroll to position [0, 1870]
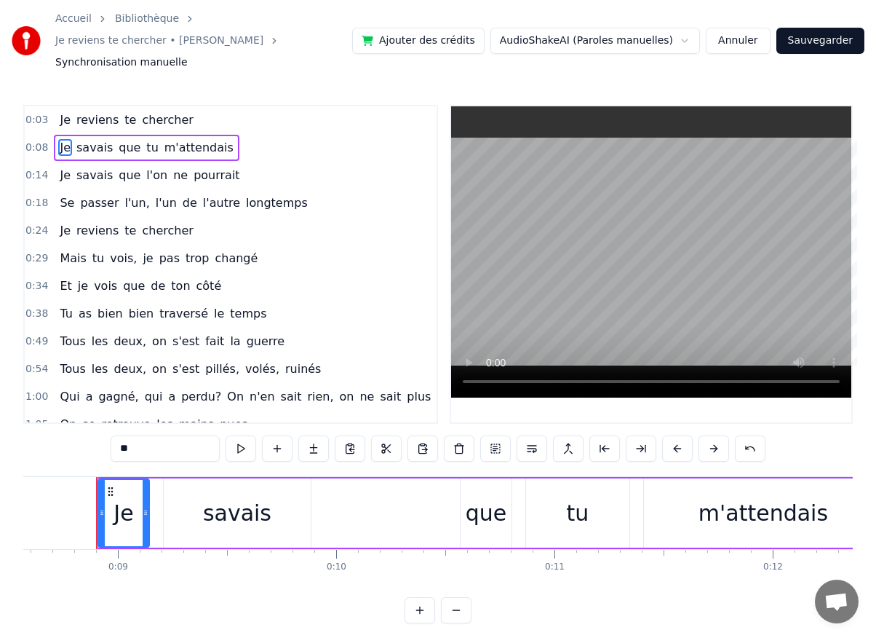
click at [58, 250] on span "Mais" at bounding box center [72, 258] width 29 height 17
type input "****"
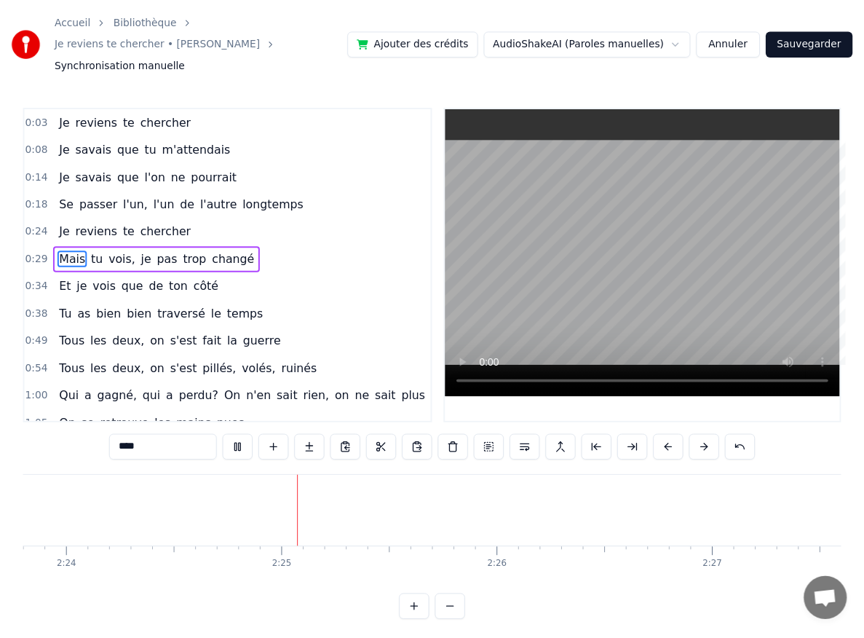
scroll to position [0, 31494]
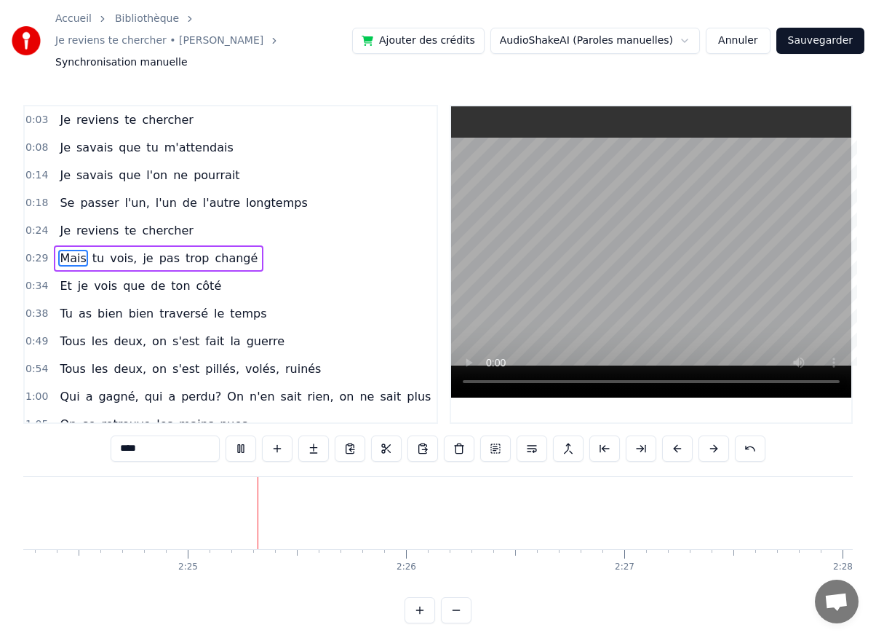
click at [828, 28] on button "Sauvegarder" at bounding box center [821, 41] width 88 height 26
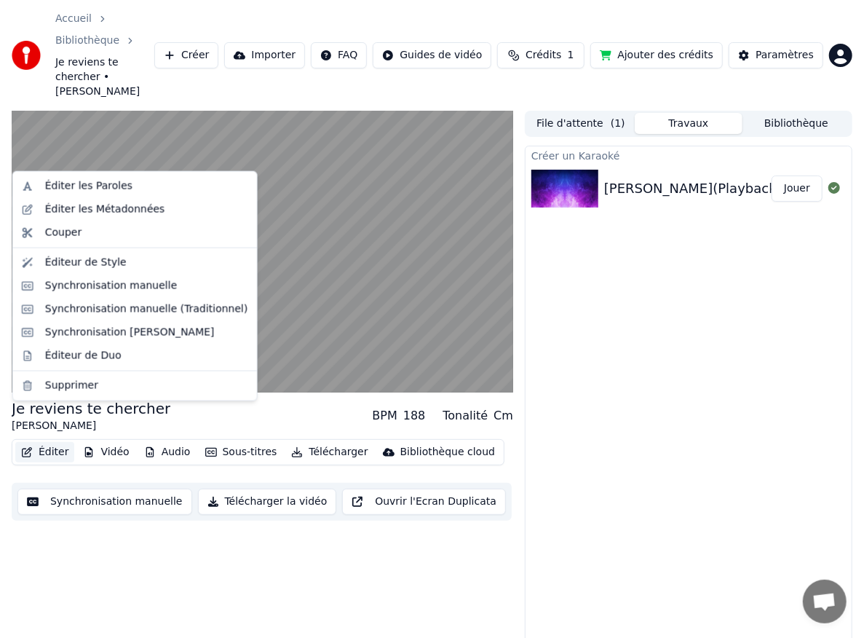
click at [57, 442] on button "Éditer" at bounding box center [44, 452] width 59 height 20
click at [76, 186] on div "Éditer les Paroles" at bounding box center [88, 186] width 87 height 15
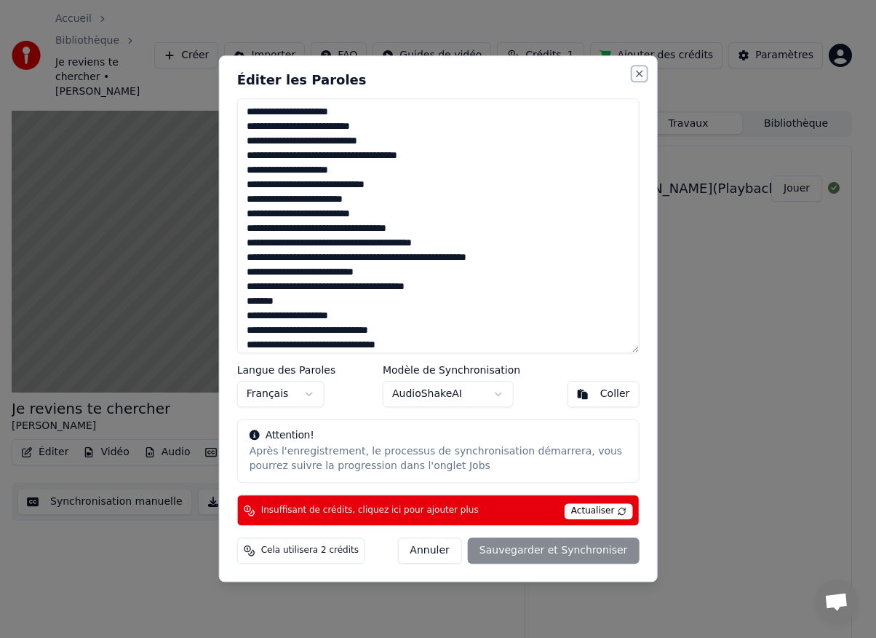
click at [636, 74] on button "Close" at bounding box center [639, 74] width 12 height 12
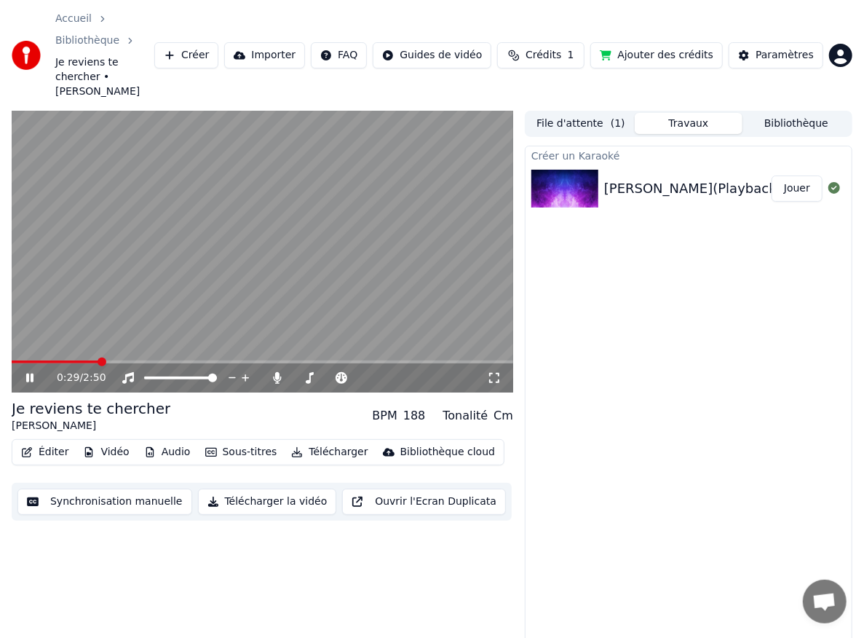
click at [227, 442] on button "Sous-titres" at bounding box center [241, 452] width 84 height 20
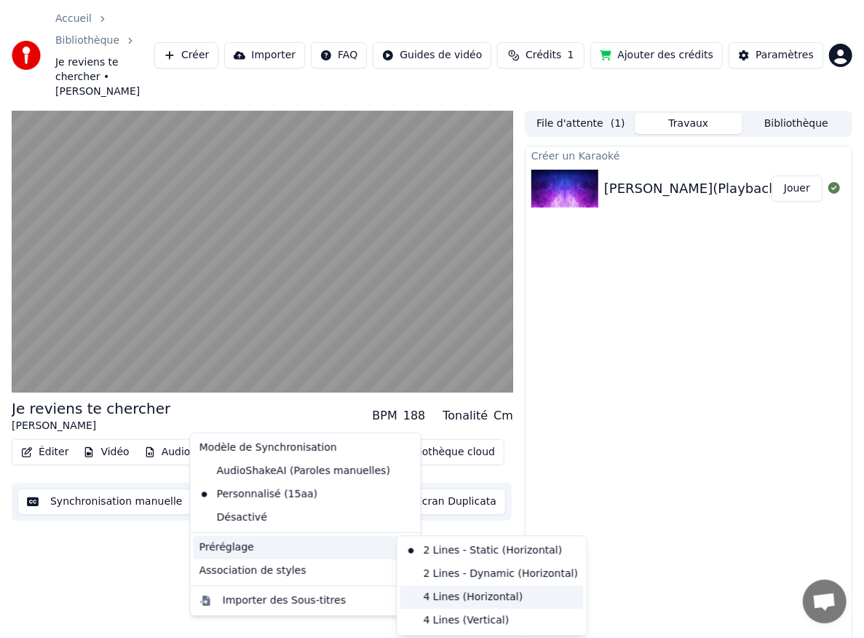
click at [444, 593] on div "4 Lines (Horizontal)" at bounding box center [491, 596] width 183 height 23
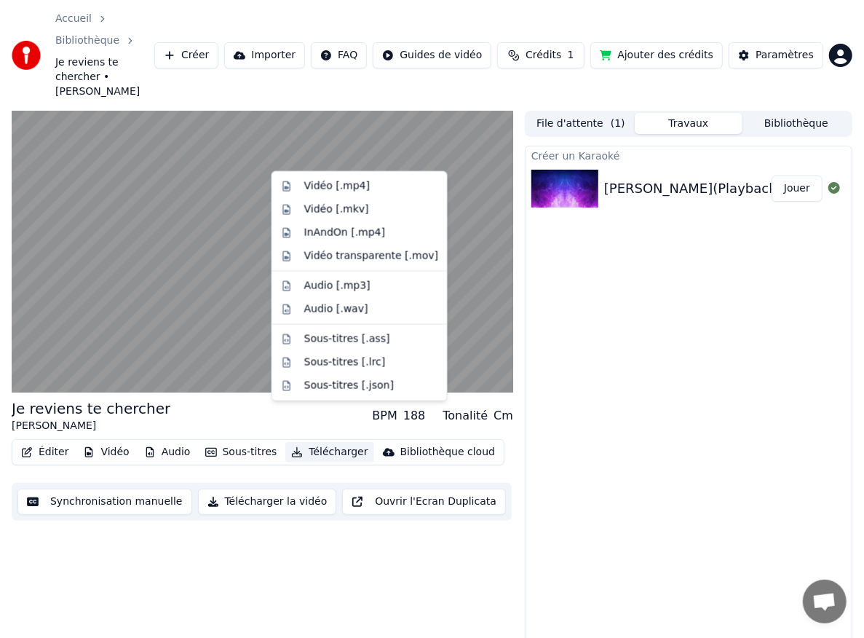
click at [317, 442] on button "Télécharger" at bounding box center [329, 452] width 88 height 20
click at [335, 187] on div "Vidéo [.mp4]" at bounding box center [337, 186] width 66 height 15
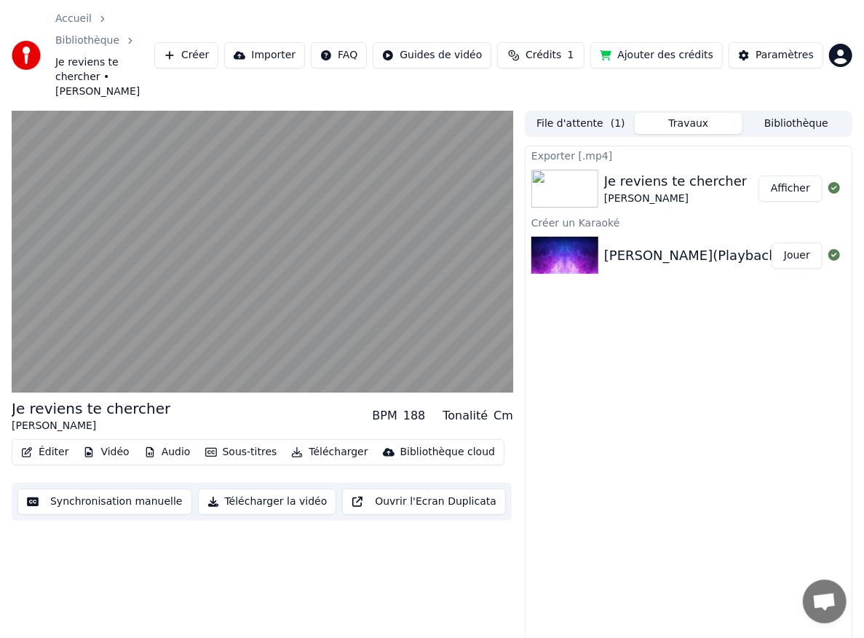
click at [790, 175] on button "Afficher" at bounding box center [790, 188] width 64 height 26
